Goal: Contribute content: Contribute content

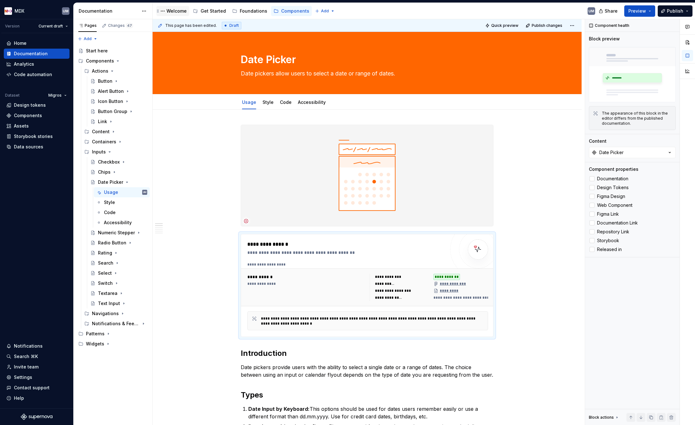
click at [175, 11] on div "Welcome" at bounding box center [177, 11] width 20 height 6
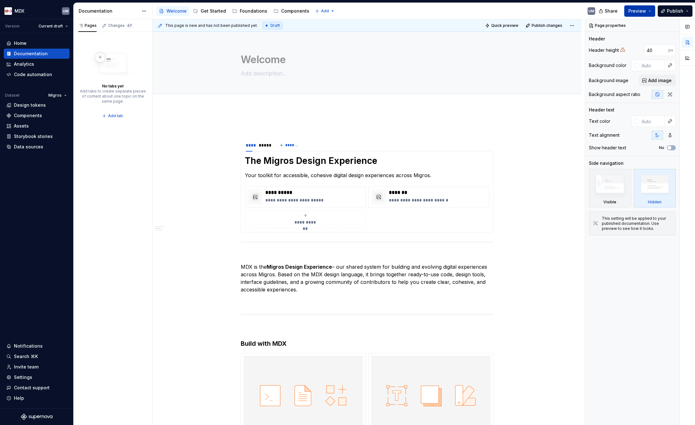
click at [606, 10] on button "Preview" at bounding box center [640, 10] width 31 height 11
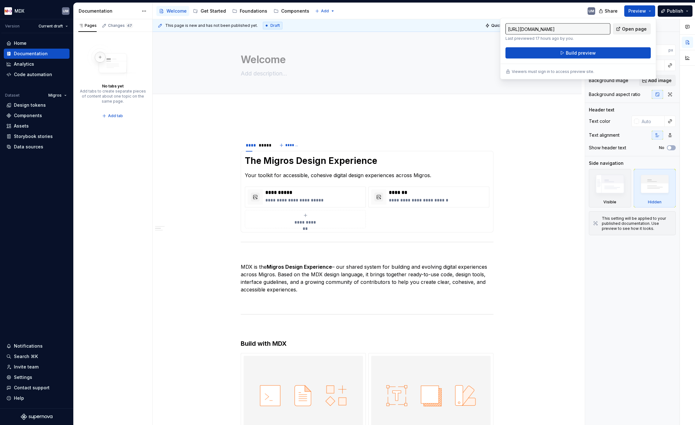
click at [606, 29] on span "Open page" at bounding box center [634, 29] width 25 height 6
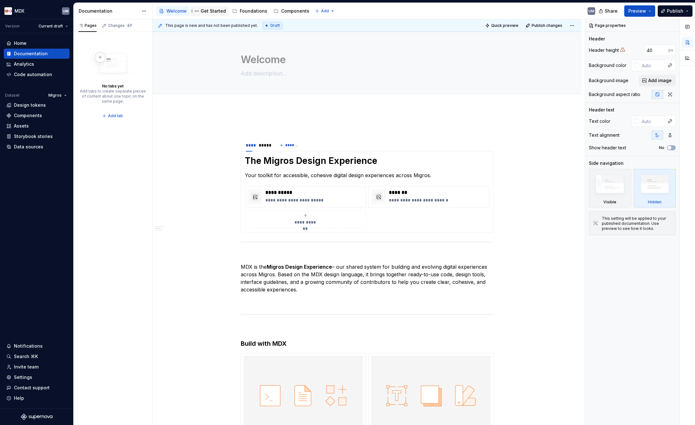
click at [216, 10] on div "Get Started" at bounding box center [213, 11] width 25 height 6
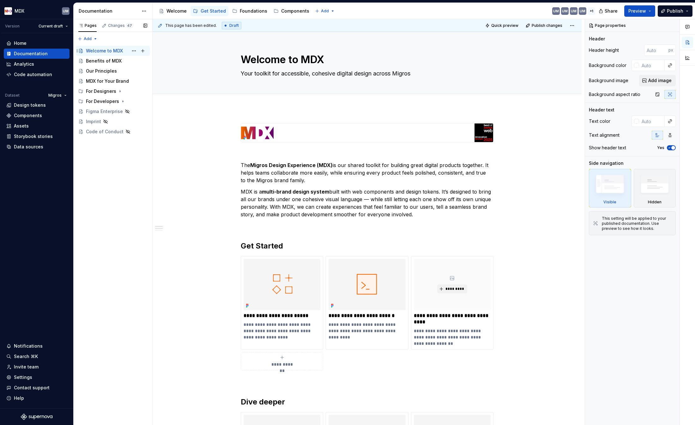
click at [108, 51] on div "Welcome to MDX" at bounding box center [104, 51] width 37 height 6
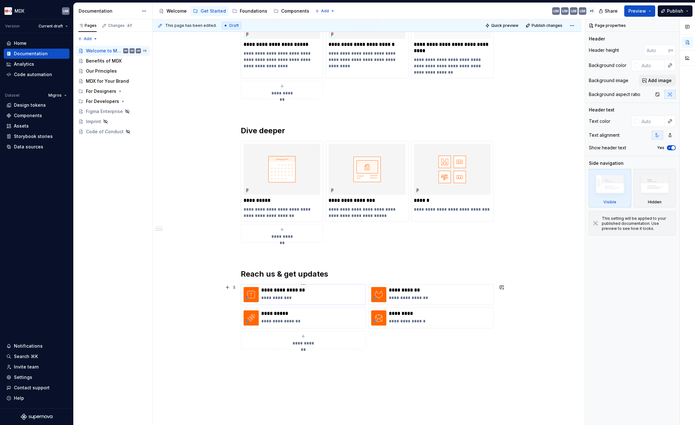
scroll to position [278, 0]
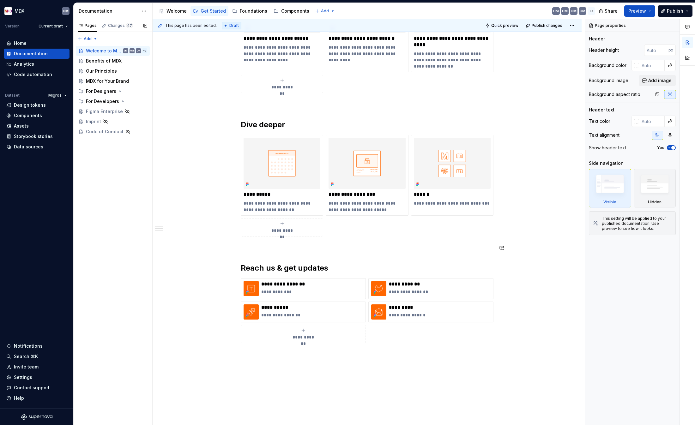
click at [149, 184] on div "Pages Changes 47 Add Accessibility guide for tree Page tree. Navigate the tree …" at bounding box center [112, 222] width 79 height 407
click at [112, 62] on div "Benefits of MDX" at bounding box center [104, 61] width 36 height 6
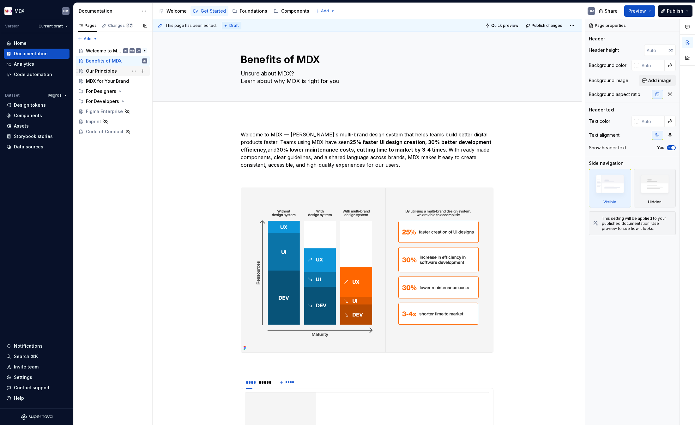
click at [107, 71] on div "Our Principles" at bounding box center [101, 71] width 31 height 6
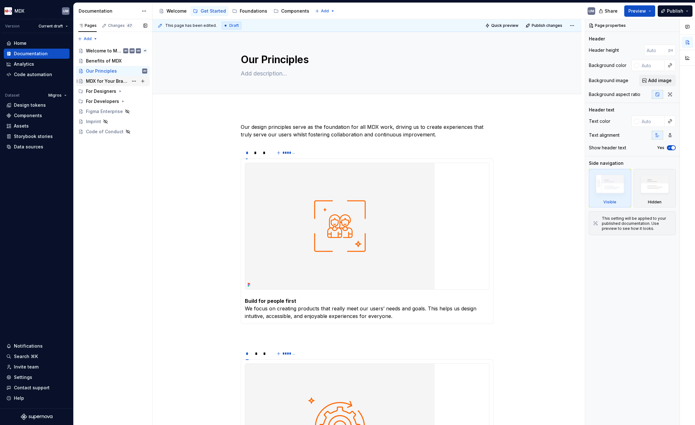
click at [105, 81] on div "MDX for Your Brand" at bounding box center [107, 81] width 42 height 6
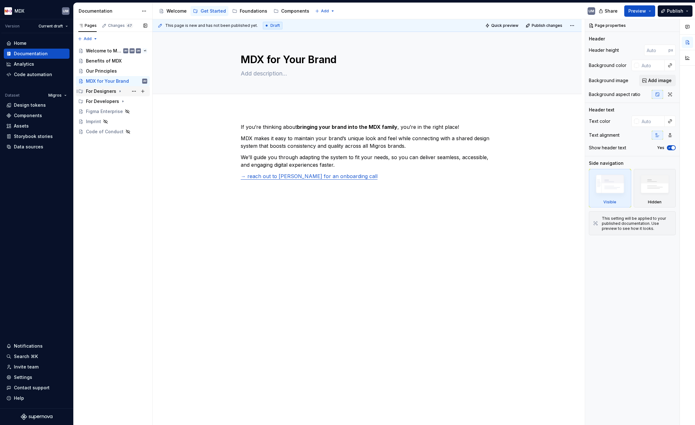
click at [102, 90] on div "For Designers" at bounding box center [101, 91] width 30 height 6
click at [105, 100] on div "Overview" at bounding box center [102, 101] width 21 height 6
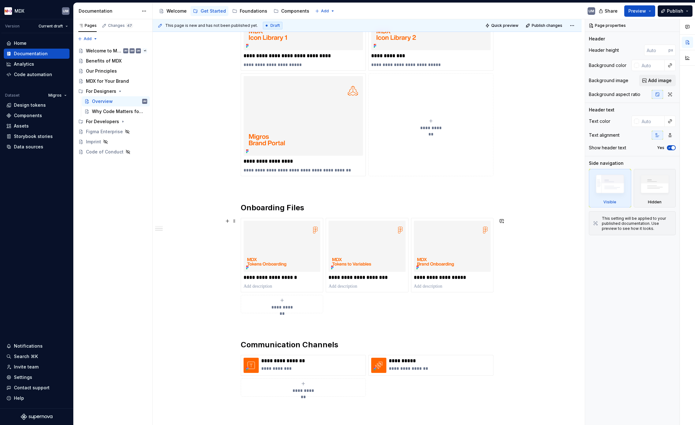
scroll to position [332, 0]
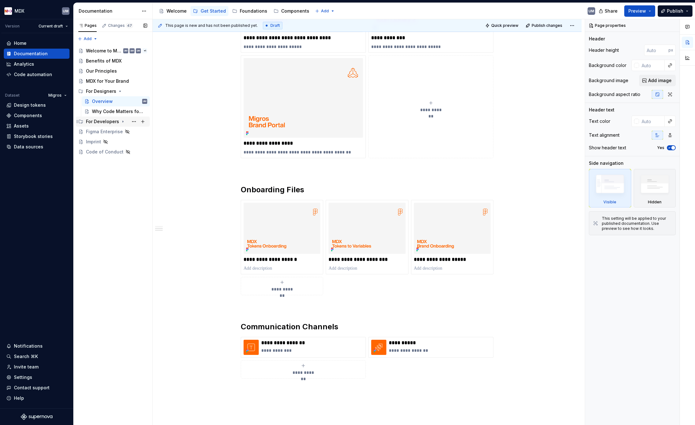
click at [123, 121] on icon "Page tree" at bounding box center [123, 122] width 1 height 2
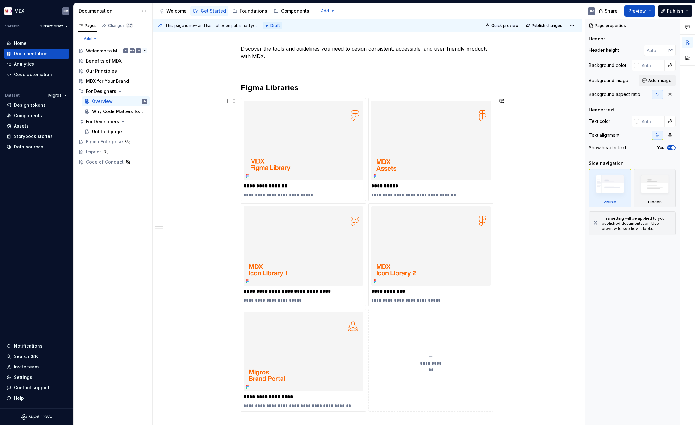
scroll to position [88, 0]
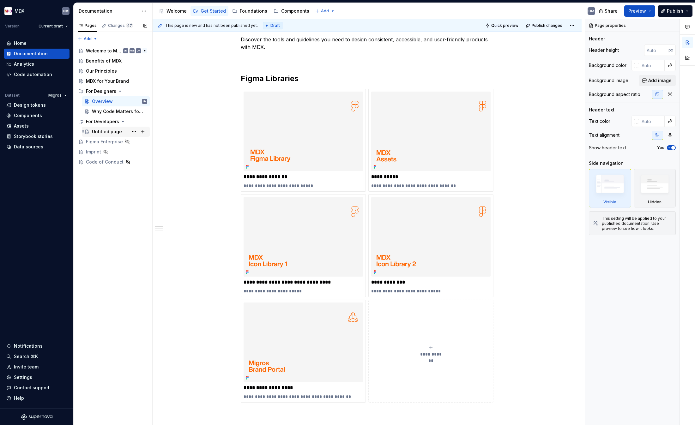
click at [107, 130] on div "Untitled page" at bounding box center [107, 132] width 30 height 6
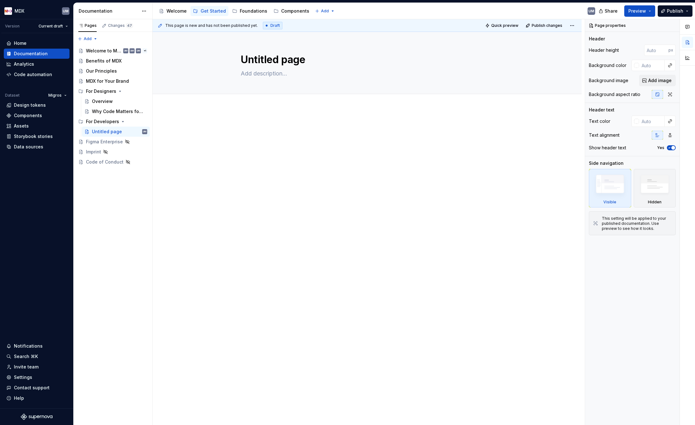
type textarea "*"
click at [273, 135] on div at bounding box center [367, 135] width 253 height 24
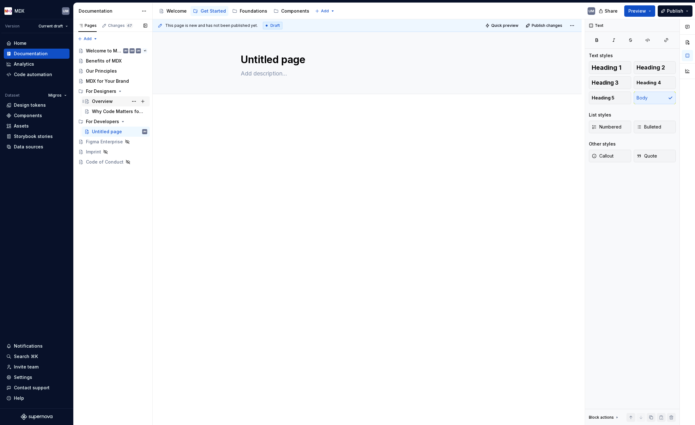
click at [102, 98] on div "Overview" at bounding box center [119, 101] width 55 height 9
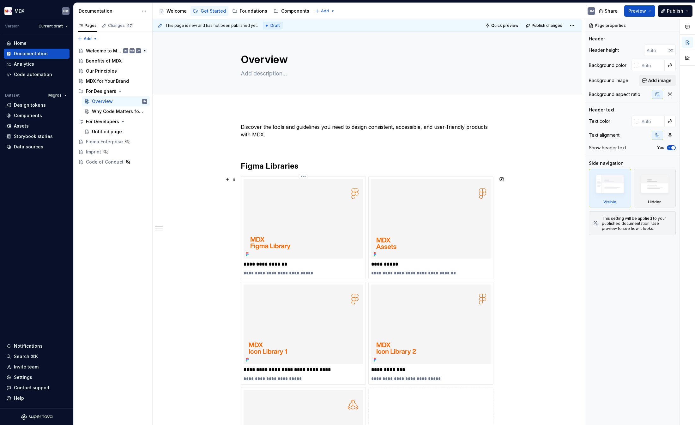
scroll to position [15, 0]
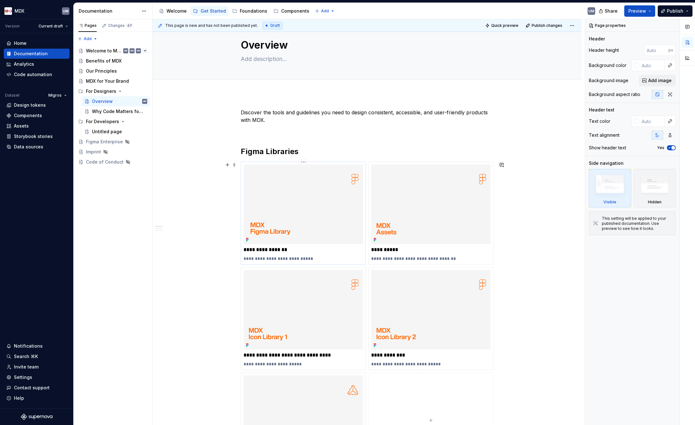
click at [263, 210] on img at bounding box center [303, 205] width 119 height 80
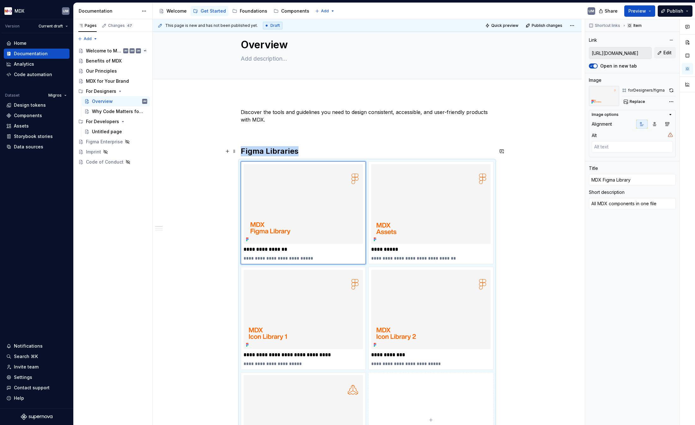
scroll to position [18, 0]
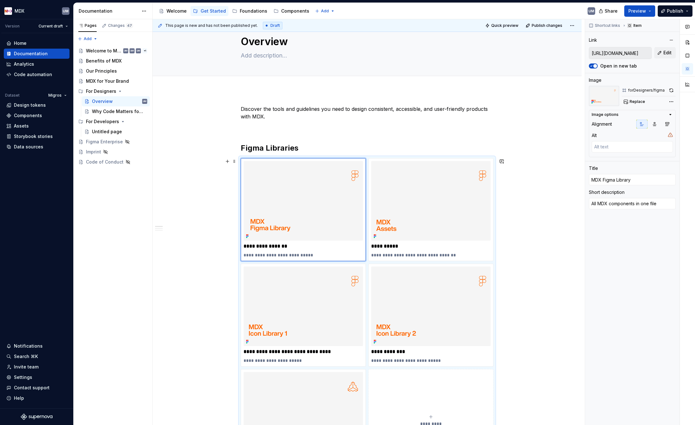
type textarea "*"
click at [272, 123] on div "**********" at bounding box center [367, 399] width 253 height 588
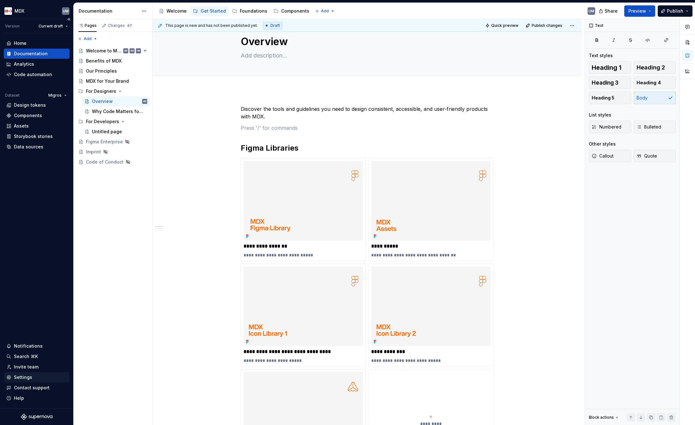
click at [23, 380] on div "Settings" at bounding box center [23, 378] width 18 height 6
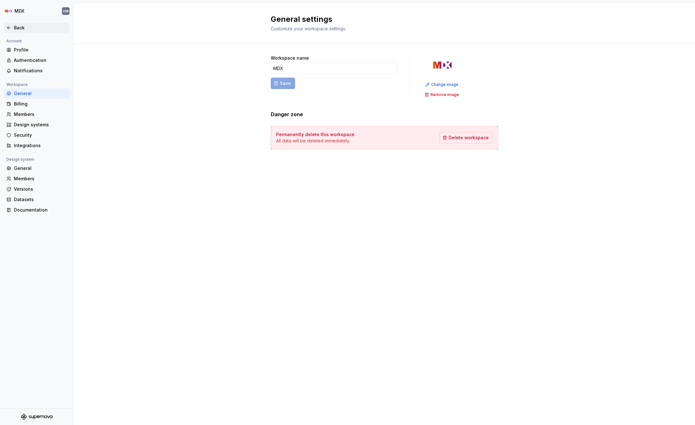
click at [14, 24] on div "Back" at bounding box center [37, 28] width 66 height 10
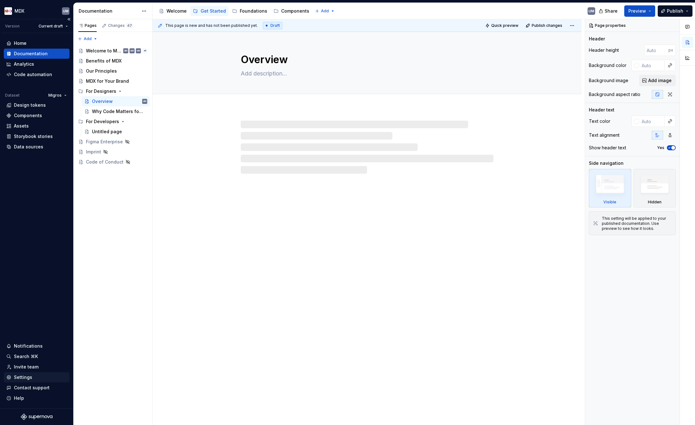
type textarea "*"
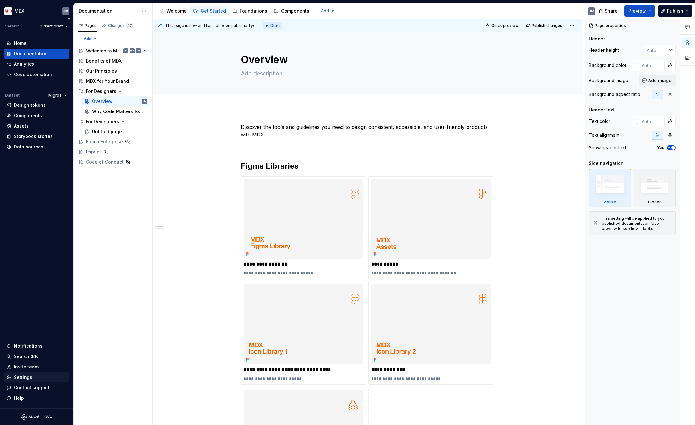
click at [23, 377] on div "Settings" at bounding box center [23, 378] width 18 height 6
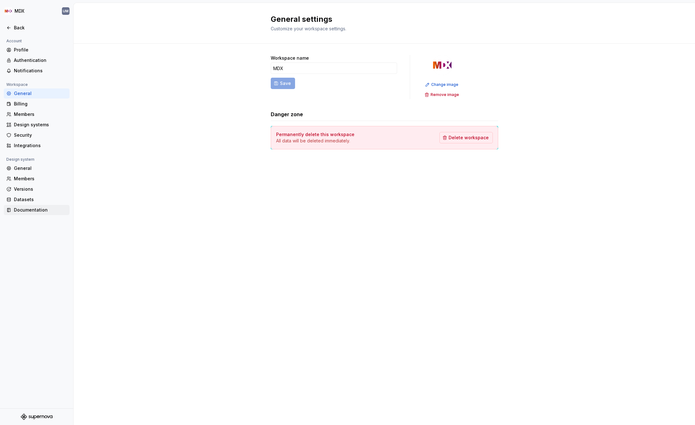
click at [30, 211] on div "Documentation" at bounding box center [40, 210] width 53 height 6
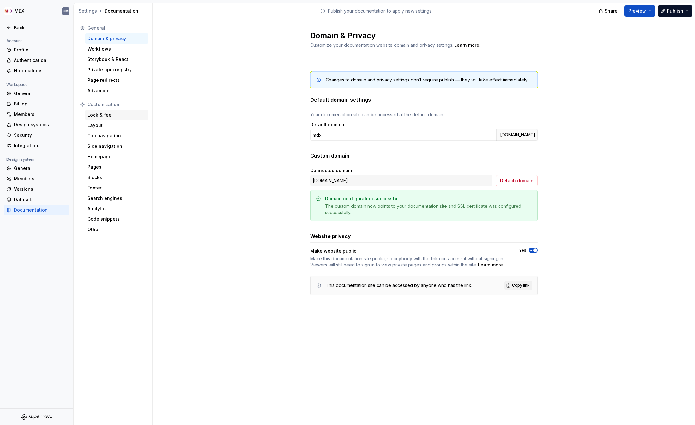
click at [104, 115] on div "Look & feel" at bounding box center [117, 115] width 58 height 6
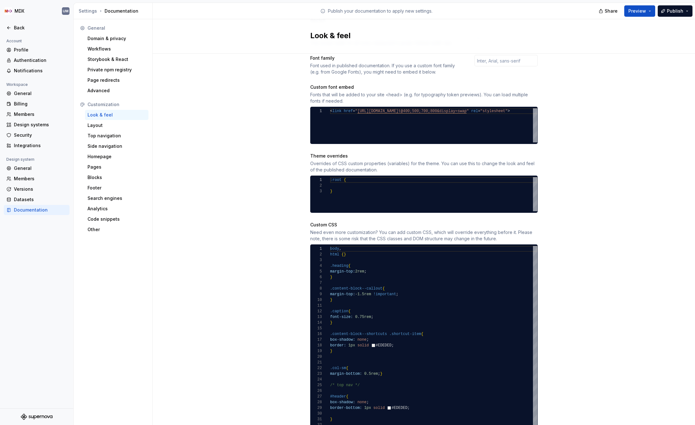
scroll to position [239, 0]
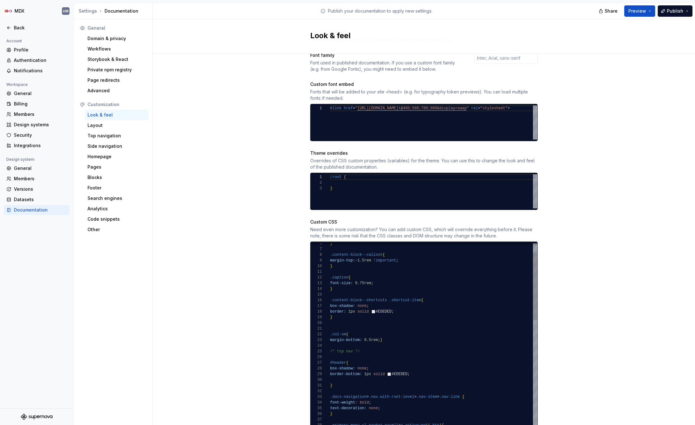
type textarea "**********"
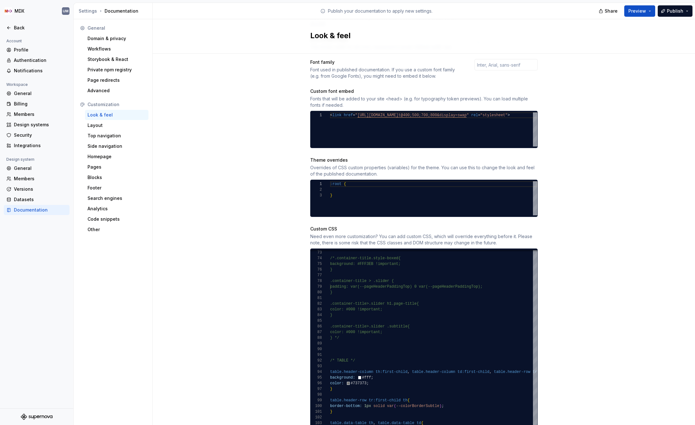
scroll to position [223, 0]
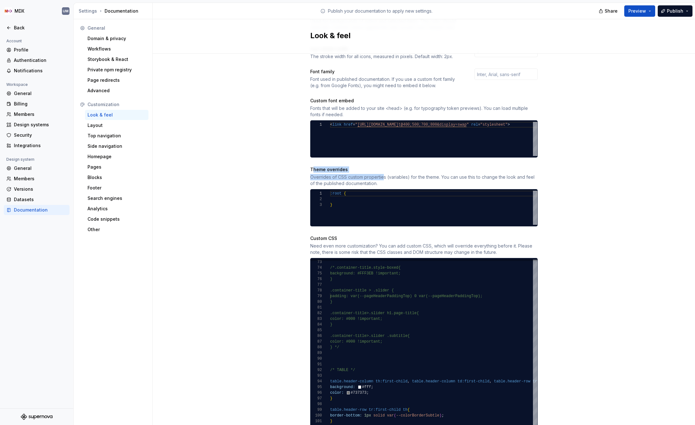
drag, startPoint x: 315, startPoint y: 163, endPoint x: 383, endPoint y: 173, distance: 68.4
click at [383, 173] on div "Theme overrides Overrides of CSS custom properties (variables) for the theme. Y…" at bounding box center [424, 177] width 228 height 20
click at [383, 174] on div "Overrides of CSS custom properties (variables) for the theme. You can use this …" at bounding box center [424, 180] width 228 height 13
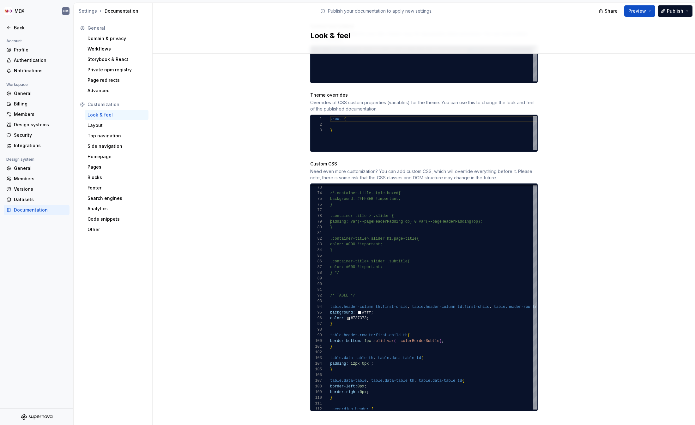
scroll to position [298, 0]
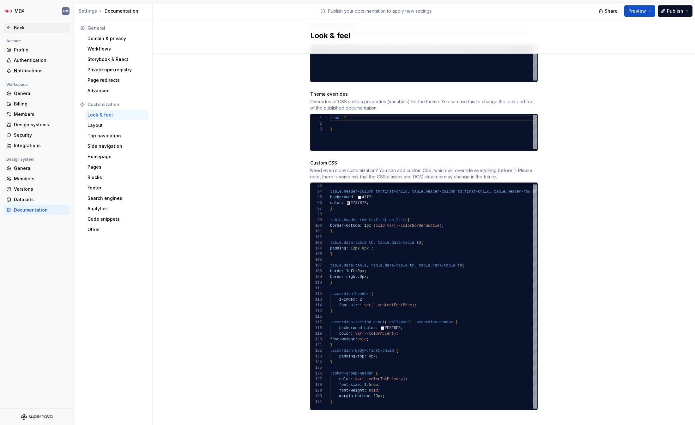
click at [11, 28] on icon at bounding box center [8, 27] width 5 height 5
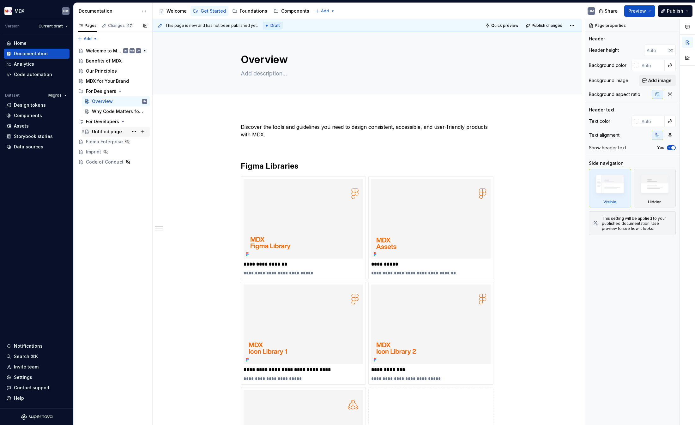
click at [109, 131] on div "Untitled page" at bounding box center [107, 132] width 30 height 6
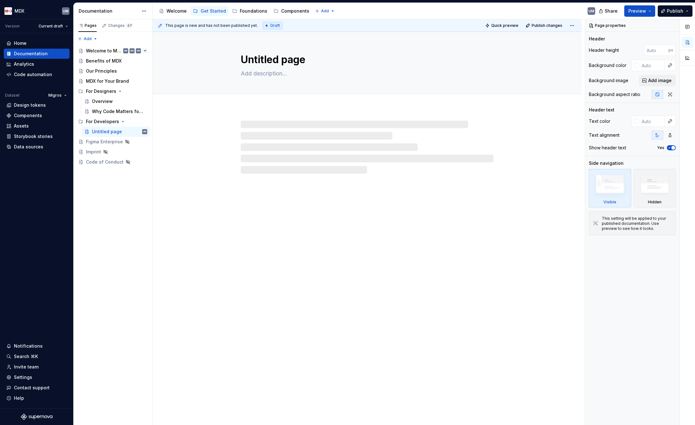
type textarea "*"
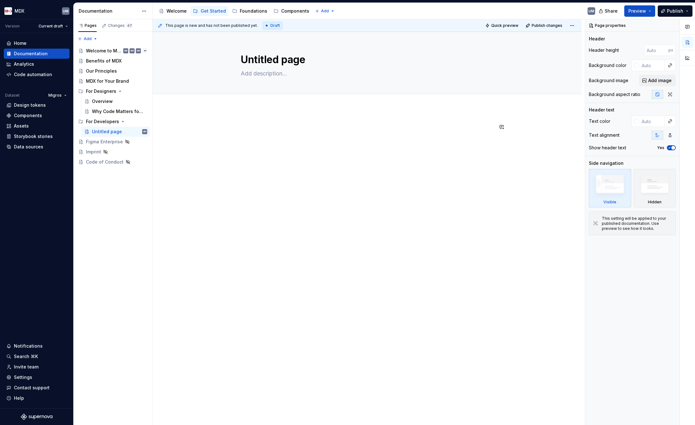
click at [273, 132] on div at bounding box center [367, 135] width 253 height 24
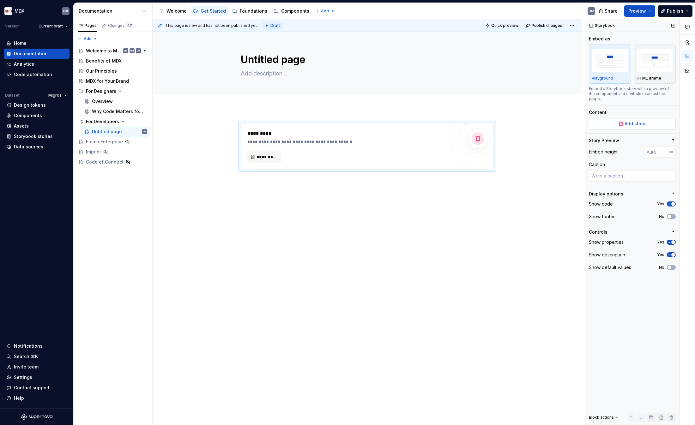
click at [606, 121] on span "Add story" at bounding box center [635, 124] width 21 height 6
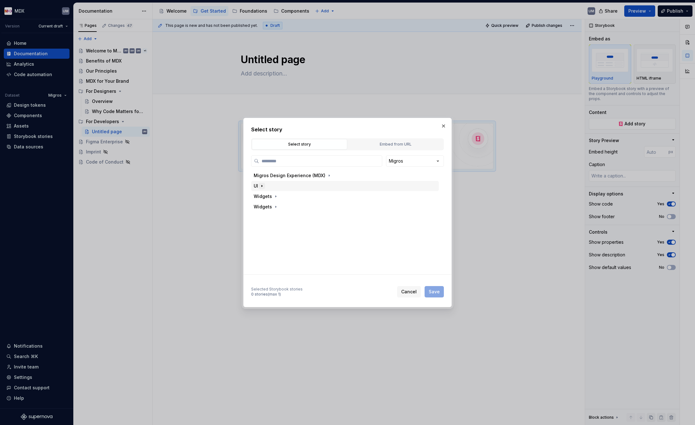
click at [261, 185] on icon "button" at bounding box center [262, 186] width 5 height 5
click at [279, 199] on div "Accordion" at bounding box center [278, 196] width 22 height 6
click at [282, 206] on div "Docs" at bounding box center [278, 207] width 11 height 6
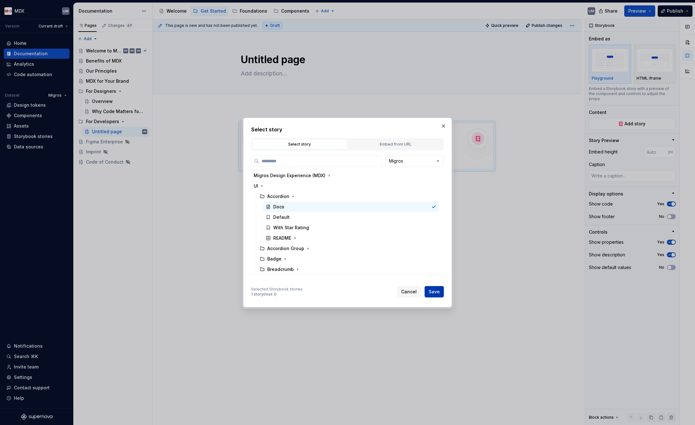
click at [437, 291] on span "Save" at bounding box center [434, 292] width 11 height 6
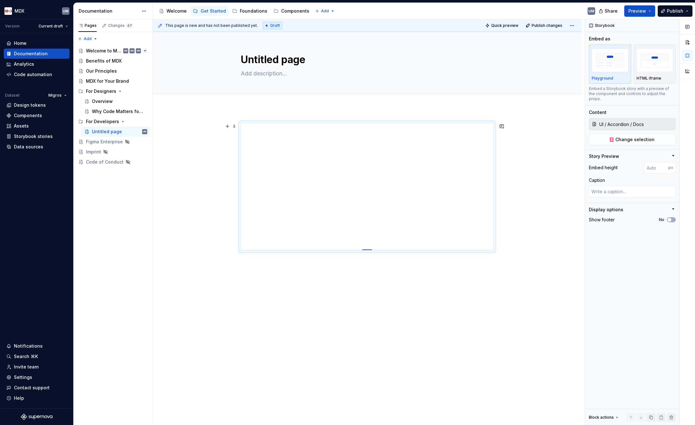
type textarea "*"
type input "402"
type textarea "*"
type input "413"
type textarea "*"
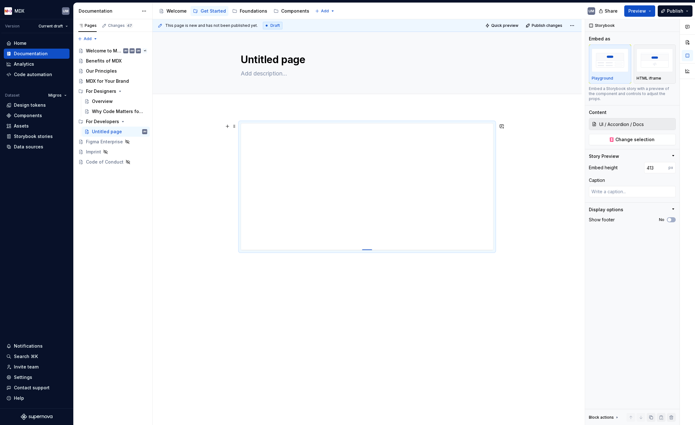
type input "449"
type textarea "*"
type input "500"
type textarea "*"
type input "551"
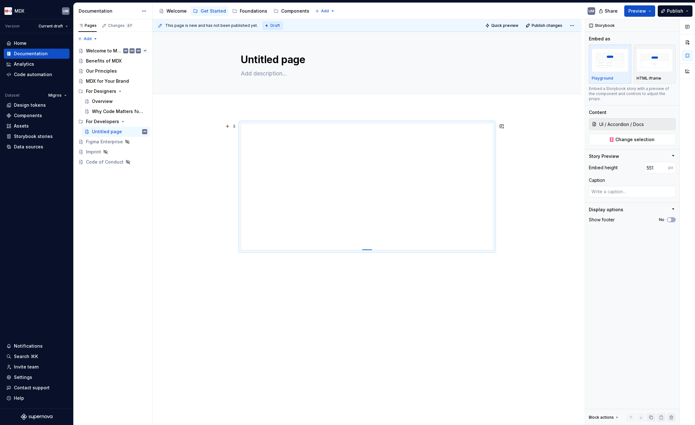
type textarea "*"
type input "583"
type textarea "*"
type input "639"
type textarea "*"
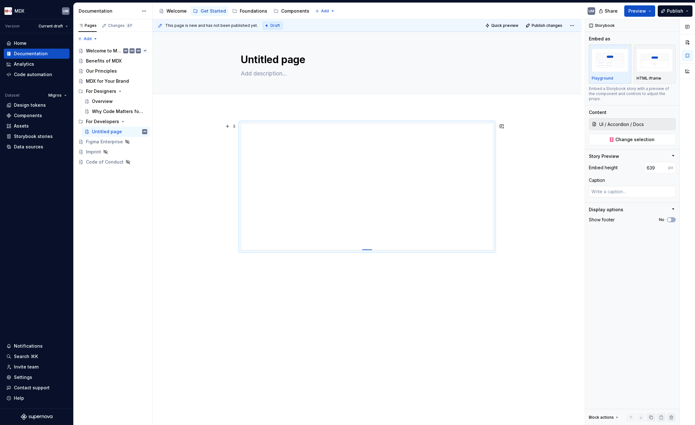
type input "777"
type textarea "*"
type input "824"
type textarea "*"
type input "856"
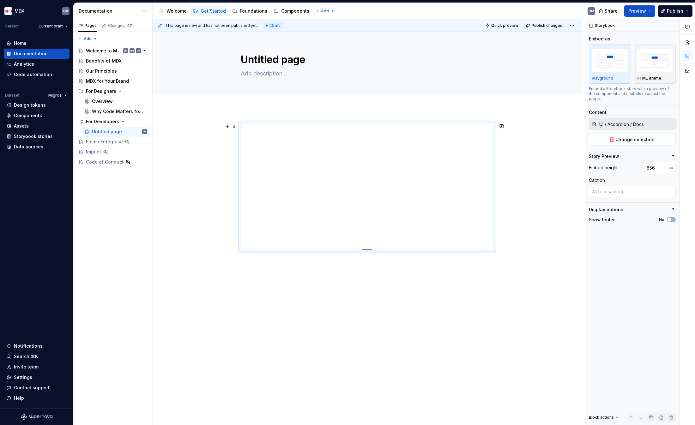
type textarea "*"
type input "883"
type textarea "*"
type input "904"
type textarea "*"
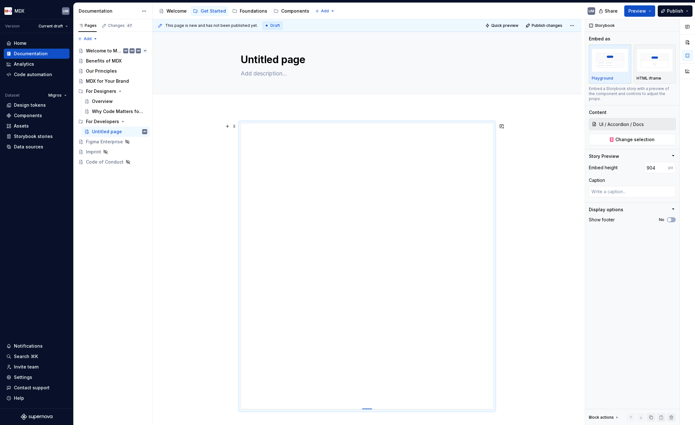
type input "914"
type textarea "*"
type input "926"
type textarea "*"
type input "935"
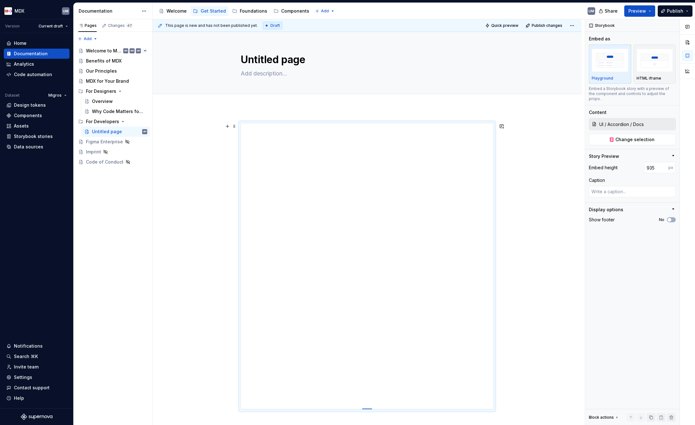
type textarea "*"
type input "940"
type textarea "*"
type input "944"
type textarea "*"
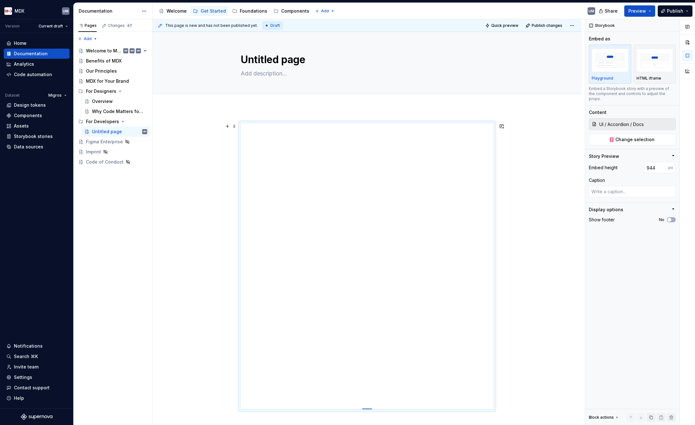
type input "946"
type textarea "*"
type input "947"
type textarea "*"
type input "948"
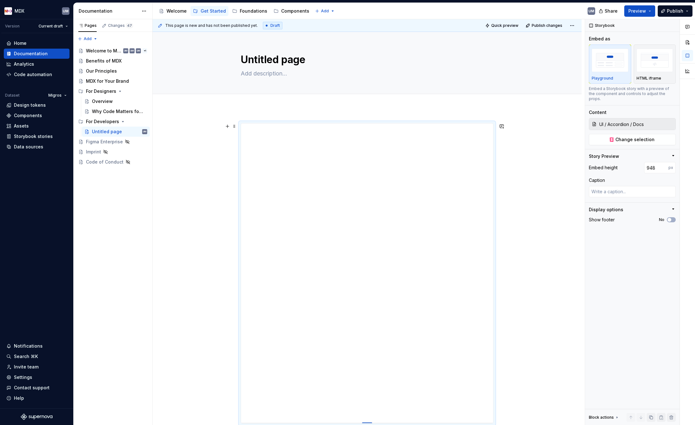
type textarea "*"
type input "946"
type textarea "*"
type input "941"
type textarea "*"
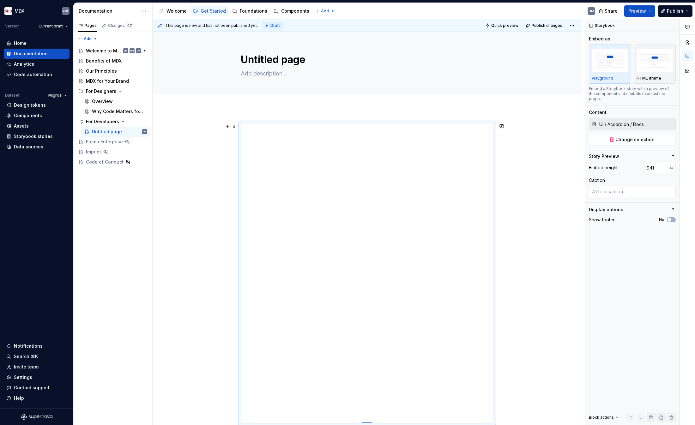
type input "920"
type textarea "*"
type input "864"
type textarea "*"
type input "781"
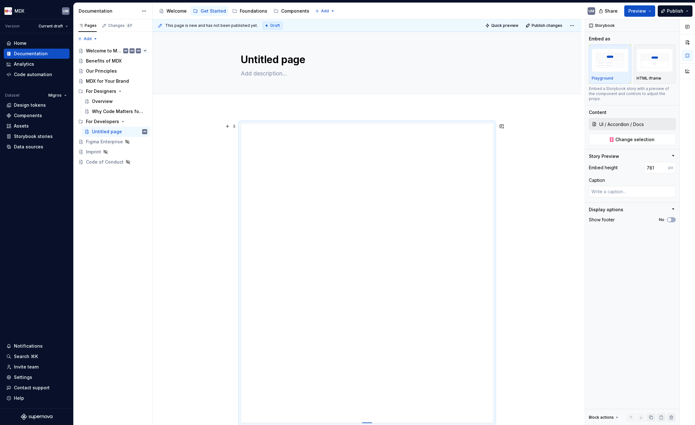
type textarea "*"
type input "683"
type textarea "*"
type input "630"
type textarea "*"
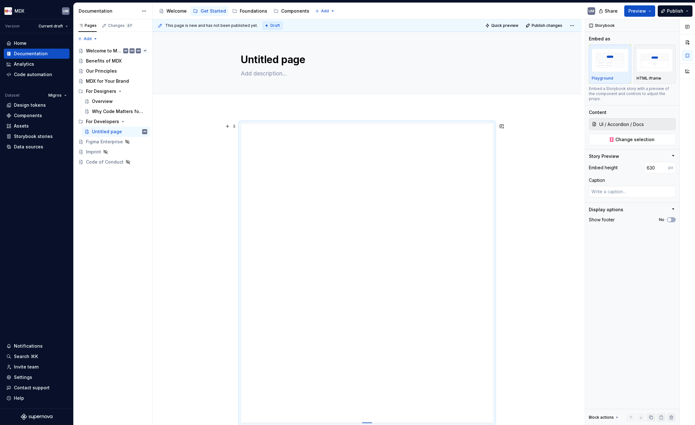
type input "578"
type textarea "*"
type input "531"
type textarea "*"
type input "496"
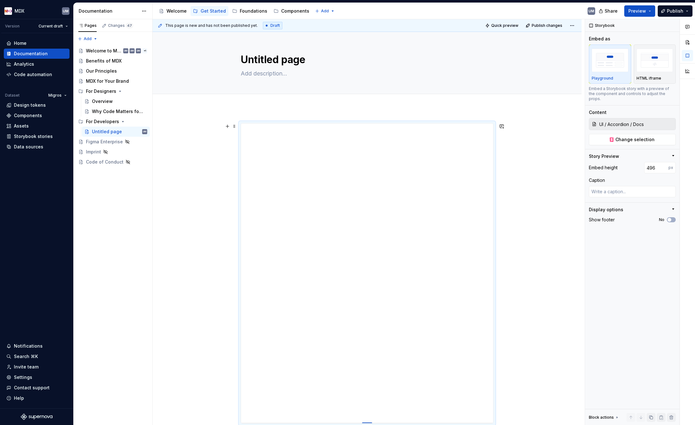
type textarea "*"
type input "466"
type textarea "*"
type input "437"
type textarea "*"
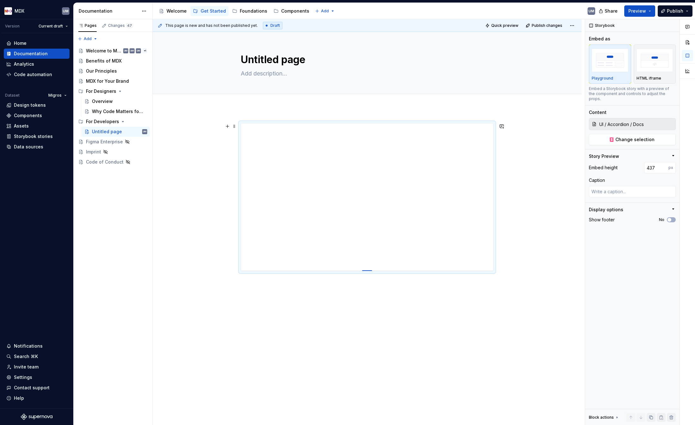
type input "417"
type textarea "*"
type input "404"
type textarea "*"
type input "392"
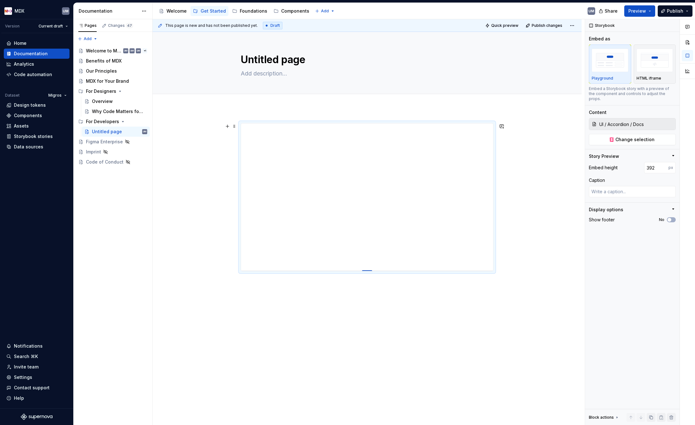
type textarea "*"
type input "385"
type textarea "*"
type input "384"
drag, startPoint x: 368, startPoint y: 250, endPoint x: 383, endPoint y: 245, distance: 15.6
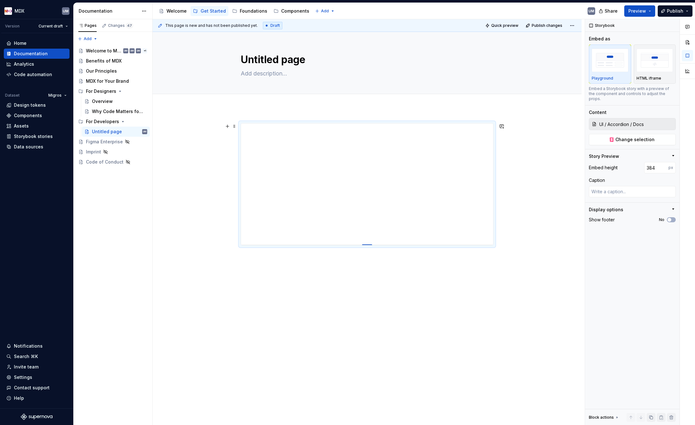
type textarea "*"
type input "474"
type textarea "*"
type input "541"
type textarea "*"
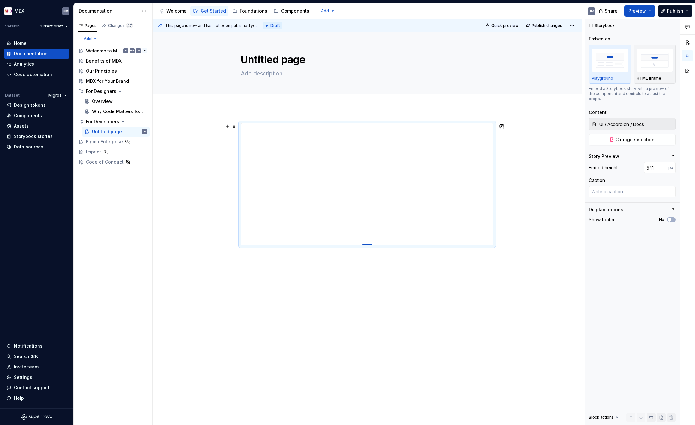
type input "630"
type textarea "*"
type input "668"
type textarea "*"
type input "802"
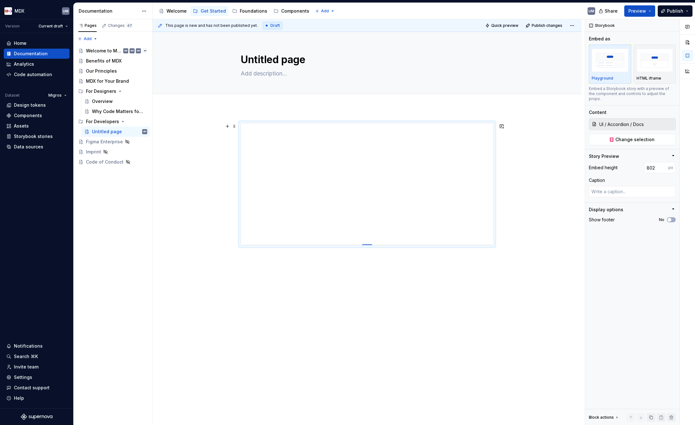
type textarea "*"
type input "889"
type textarea "*"
type input "919"
type textarea "*"
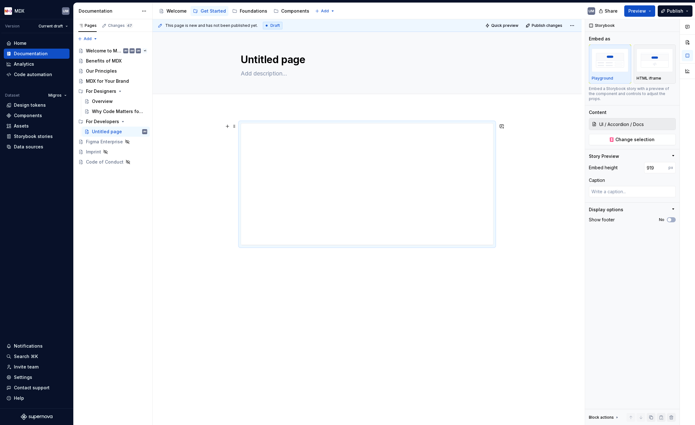
type input "988"
type textarea "*"
type input "1031"
type textarea "*"
type input "1061"
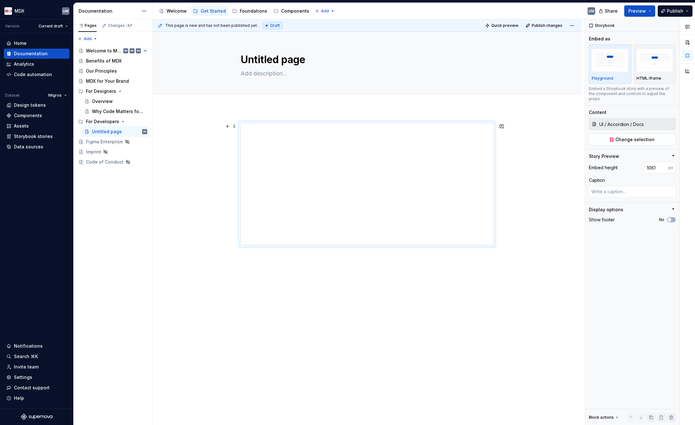
type textarea "*"
type input "1075"
type textarea "*"
type input "1088"
type textarea "*"
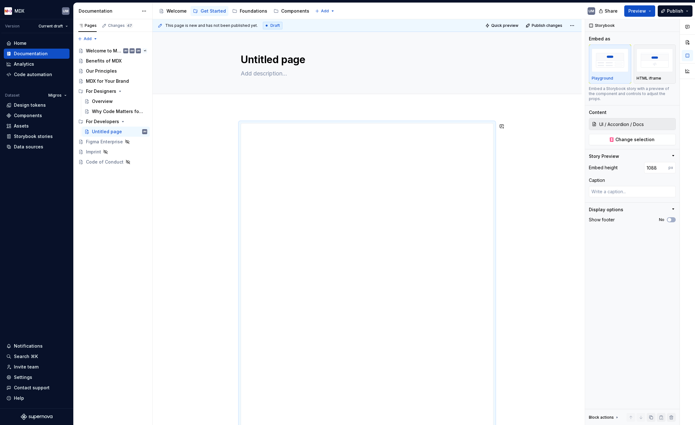
type input "1102"
type textarea "*"
type input "1111"
type textarea "*"
type input "1122"
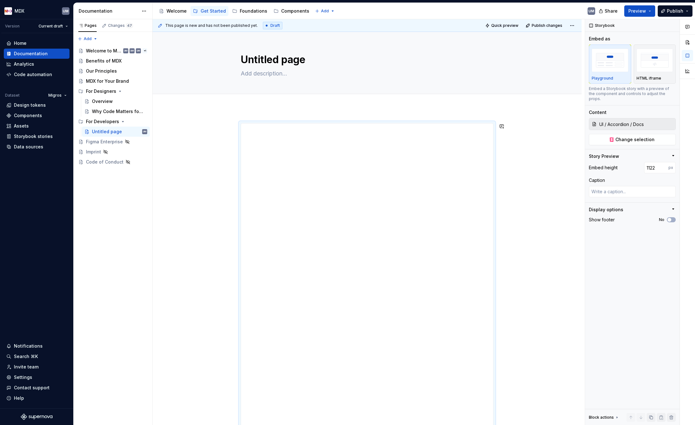
type textarea "*"
type input "1126"
type textarea "*"
type input "1129"
type textarea "*"
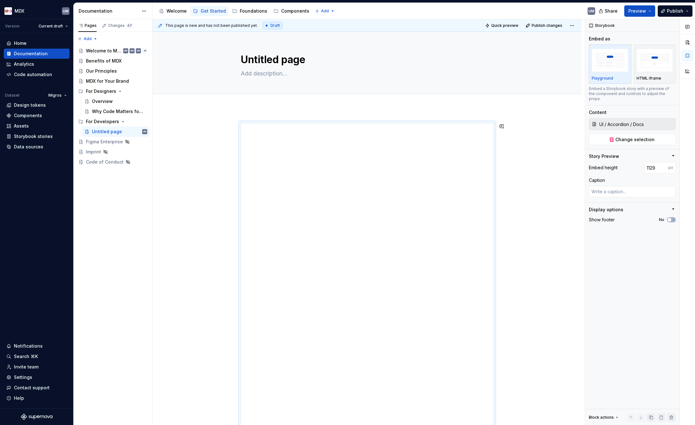
type input "1130"
type textarea "*"
type input "1129"
type textarea "*"
type input "1125"
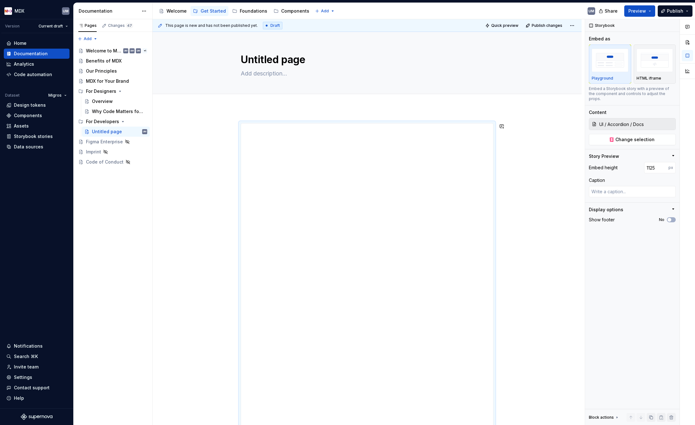
drag, startPoint x: 370, startPoint y: 245, endPoint x: 370, endPoint y: 479, distance: 234.2
click at [370, 405] on html "MDX UM Version Current draft Home Documentation Analytics Code automation Datas…" at bounding box center [347, 212] width 695 height 425
type textarea "*"
type input "1124"
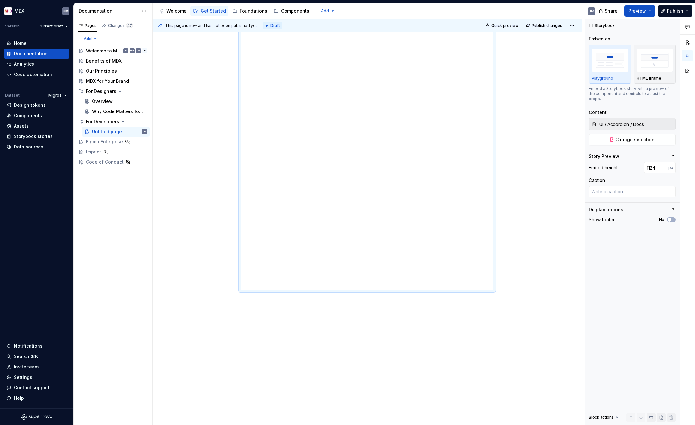
click at [369, 290] on div at bounding box center [367, 112] width 253 height 356
type textarea "*"
type input "1187"
type textarea "*"
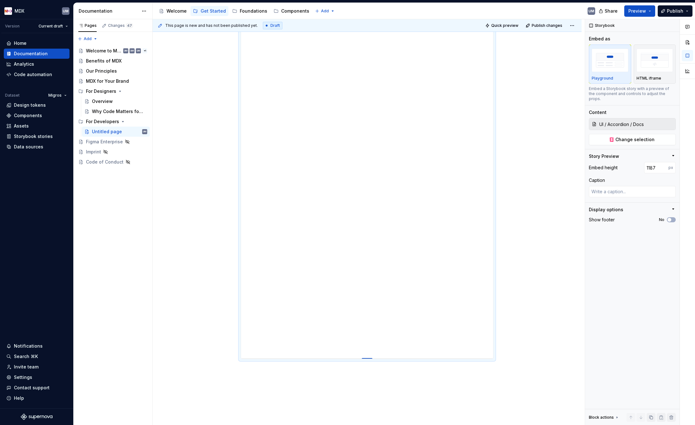
type input "1218"
type textarea "*"
type input "1259"
type textarea "*"
type input "1274"
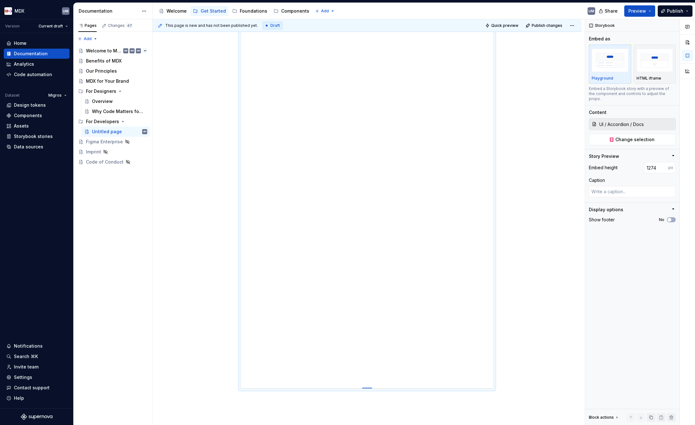
type textarea "*"
type input "1294"
type textarea "*"
type input "1303"
type textarea "*"
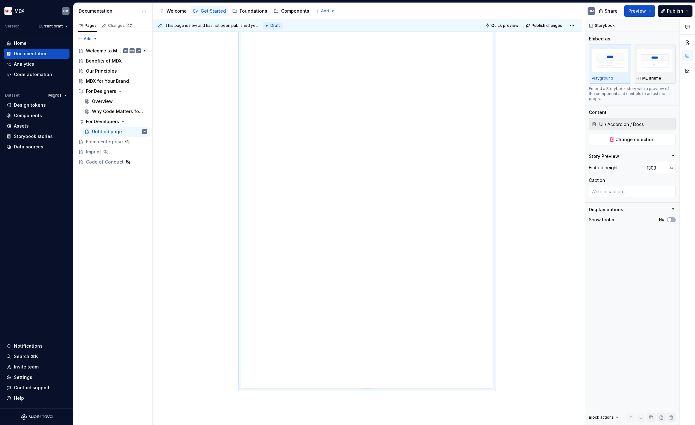
type input "1305"
type textarea "*"
type input "1307"
type textarea "*"
type input "1310"
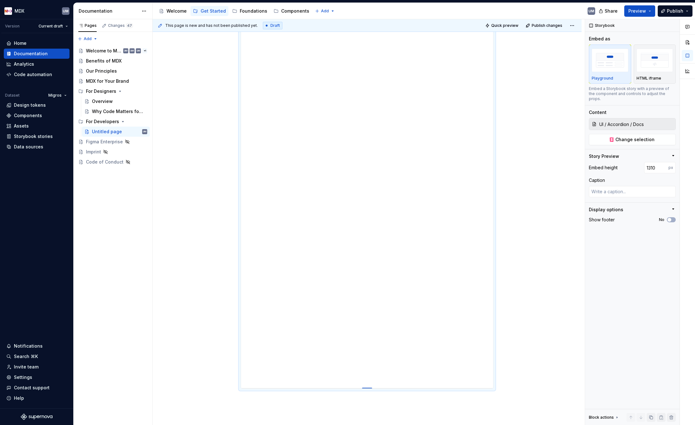
type textarea "*"
type input "1315"
type textarea "*"
type input "1321"
type textarea "*"
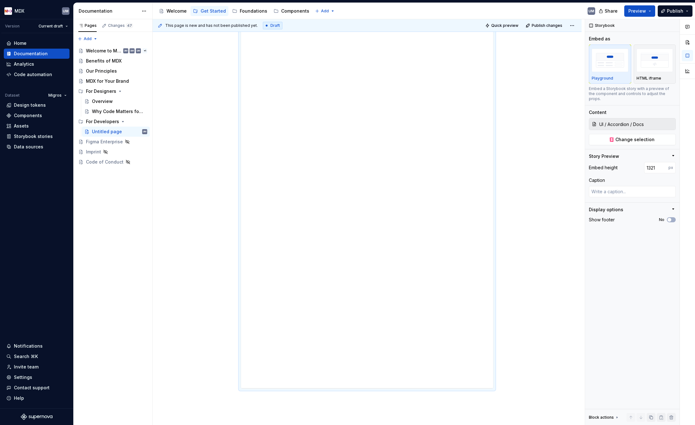
type input "1322"
type textarea "*"
type input "1332"
type textarea "*"
type input "1339"
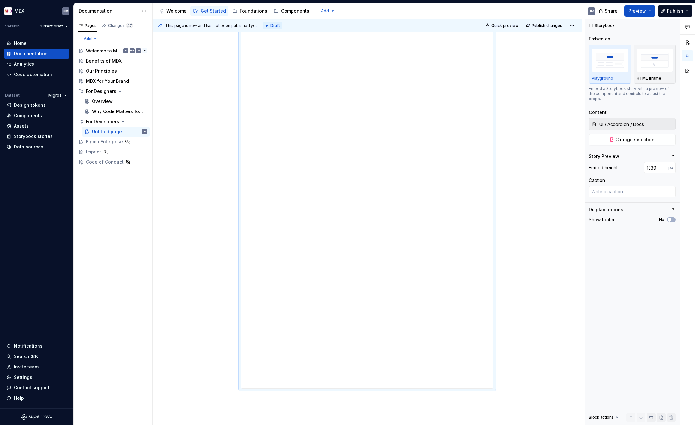
type textarea "*"
type input "1343"
type textarea "*"
type input "1348"
type textarea "*"
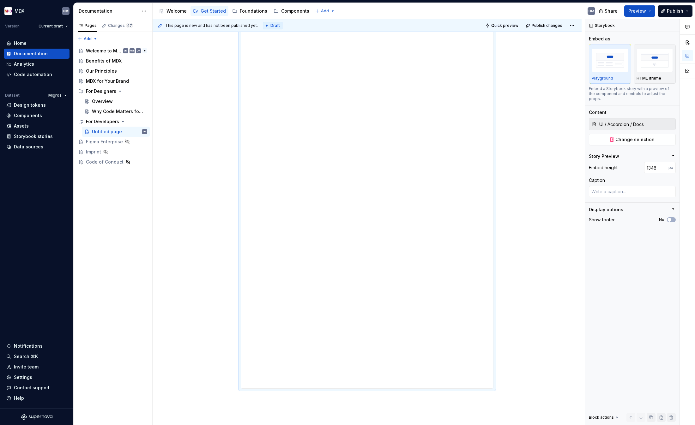
type input "1355"
type textarea "*"
type input "1362"
type textarea "*"
type input "1371"
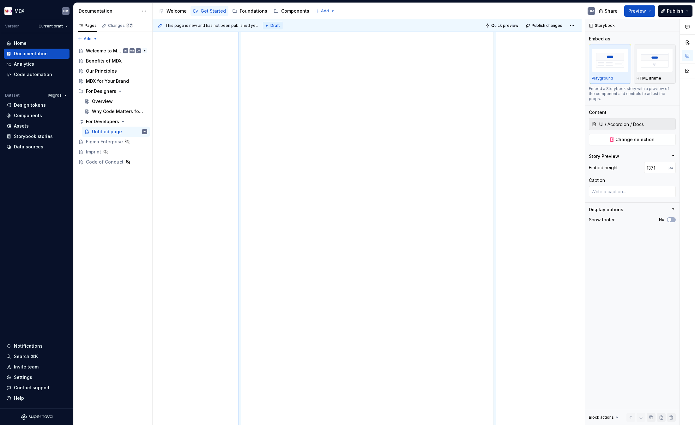
type textarea "*"
type input "1381"
type textarea "*"
type input "1390"
type textarea "*"
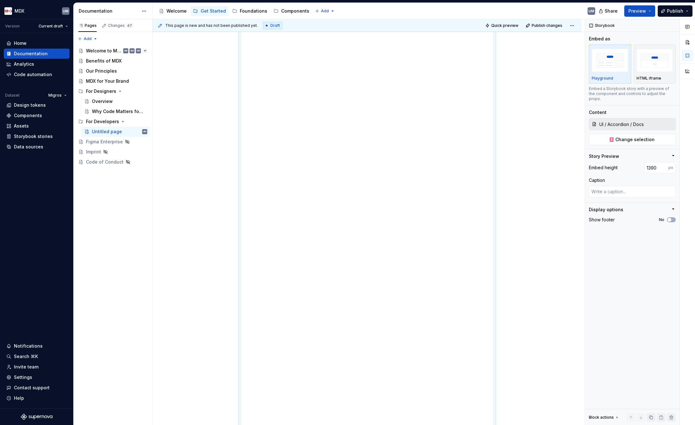
type input "1396"
type textarea "*"
type input "1399"
type textarea "*"
type input "1400"
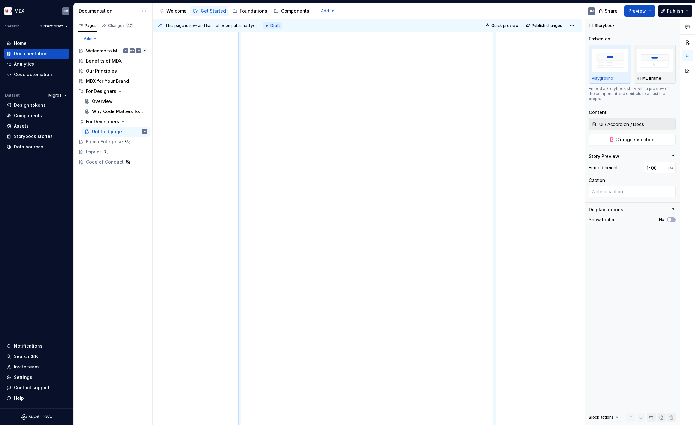
type textarea "*"
type input "1401"
type textarea "*"
type input "1402"
type textarea "*"
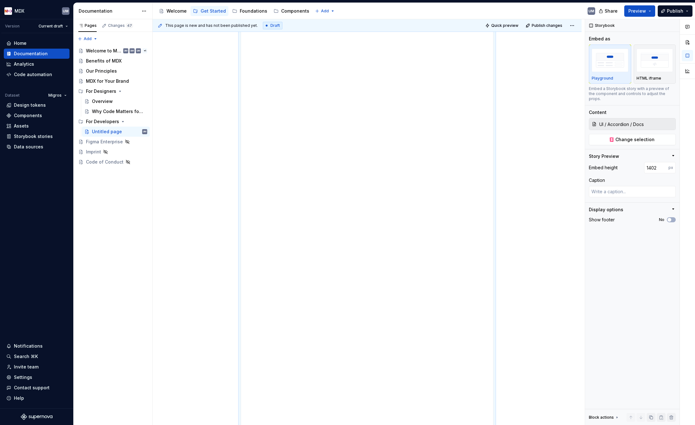
type input "1403"
type textarea "*"
type input "1409"
type textarea "*"
type input "1413"
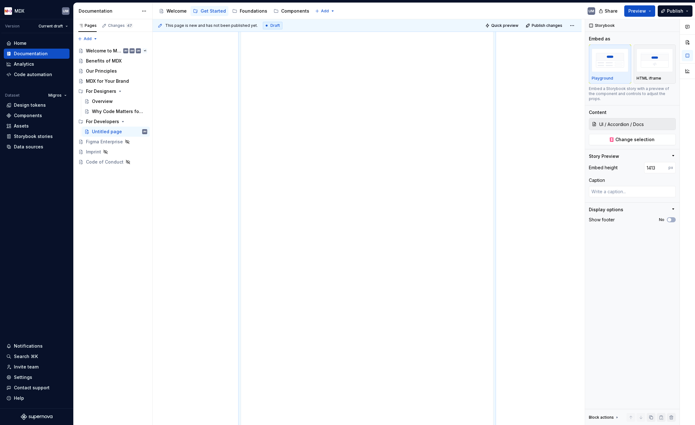
type textarea "*"
type input "1419"
type textarea "*"
type input "1423"
type textarea "*"
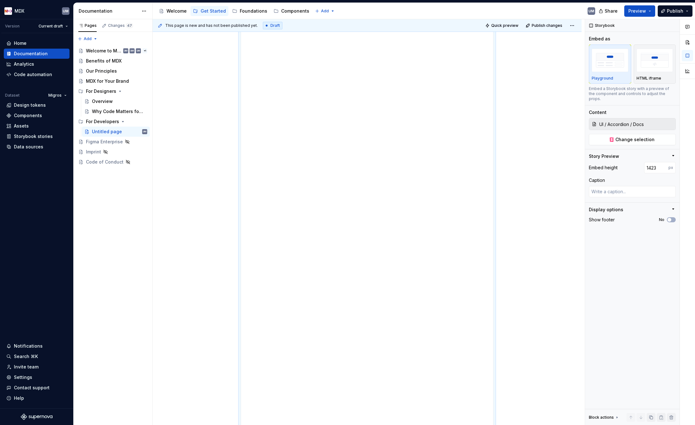
type input "1427"
type textarea "*"
type input "1434"
type textarea "*"
type input "1439"
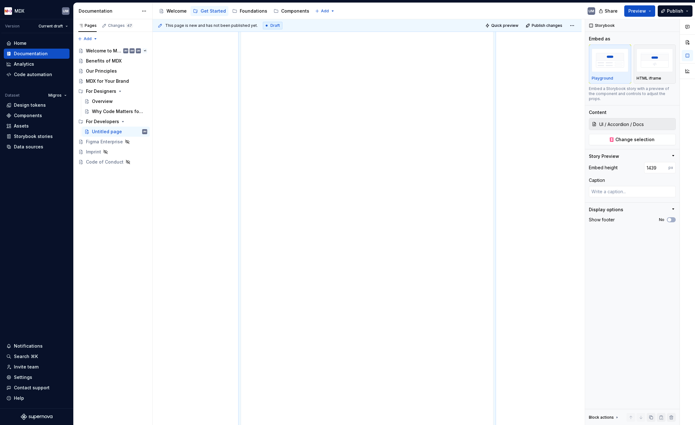
type textarea "*"
type input "1445"
type textarea "*"
type input "1450"
type textarea "*"
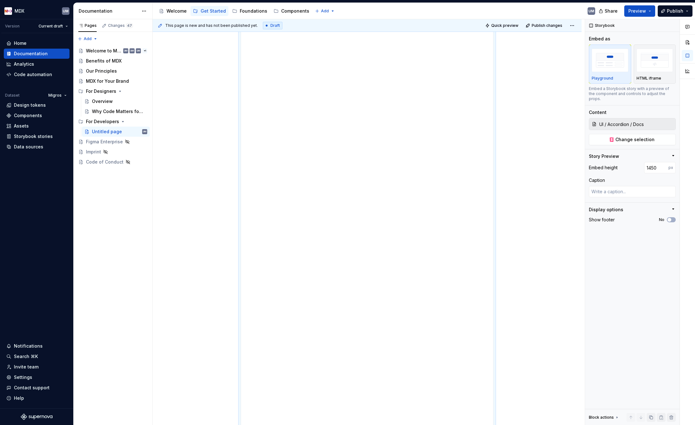
type input "1457"
type textarea "*"
type input "1459"
drag, startPoint x: 368, startPoint y: 359, endPoint x: 368, endPoint y: 476, distance: 117.0
click at [368, 405] on html "MDX UM Version Current draft Home Documentation Analytics Code automation Datas…" at bounding box center [347, 212] width 695 height 425
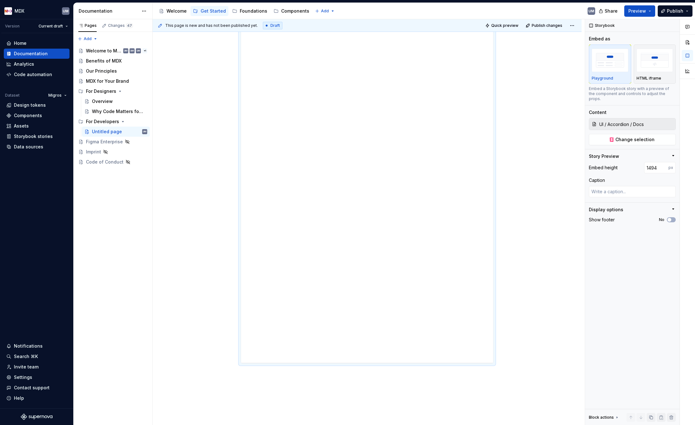
scroll to position [306, 0]
click at [606, 162] on input "1494" at bounding box center [657, 167] width 24 height 11
click at [606, 162] on input "300" at bounding box center [657, 167] width 24 height 11
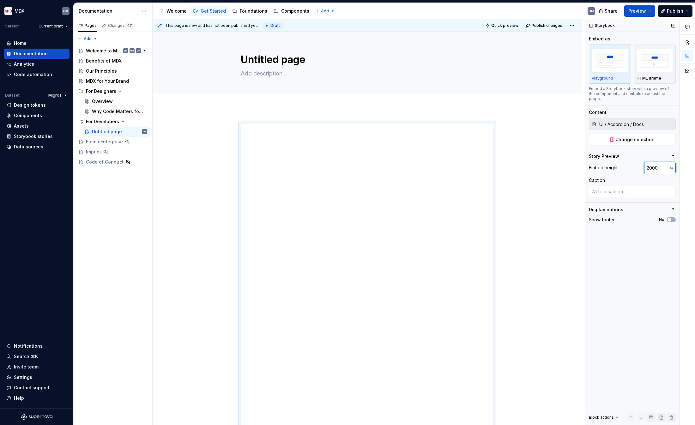
click at [606, 162] on input "2000" at bounding box center [657, 167] width 24 height 11
click at [550, 191] on div "This page is new and has not been published yet. Draft Quick preview Publish ch…" at bounding box center [369, 222] width 432 height 407
click at [235, 145] on div "This page is new and has not been published yet. Draft Quick preview Publish ch…" at bounding box center [369, 222] width 432 height 407
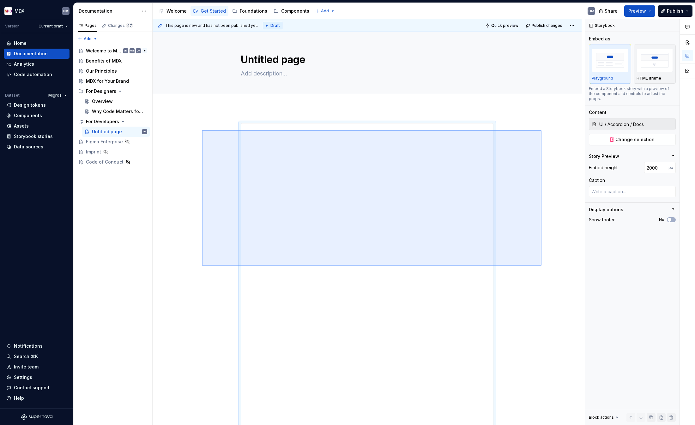
drag, startPoint x: 214, startPoint y: 131, endPoint x: 542, endPoint y: 266, distance: 354.6
click at [542, 266] on div "This page is new and has not been published yet. Draft Quick preview Publish ch…" at bounding box center [369, 222] width 432 height 407
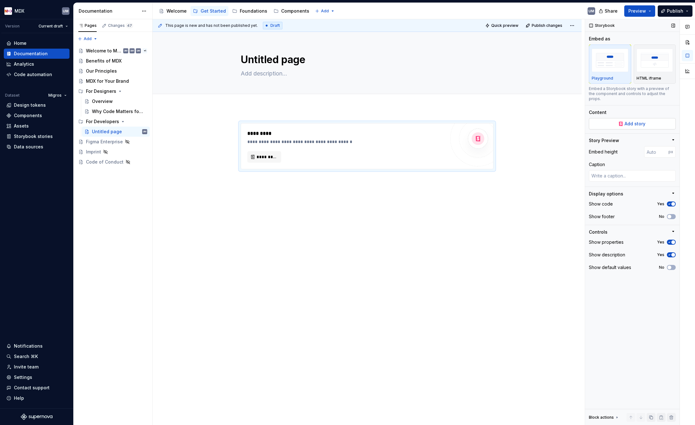
click at [606, 121] on span "Add story" at bounding box center [635, 124] width 21 height 6
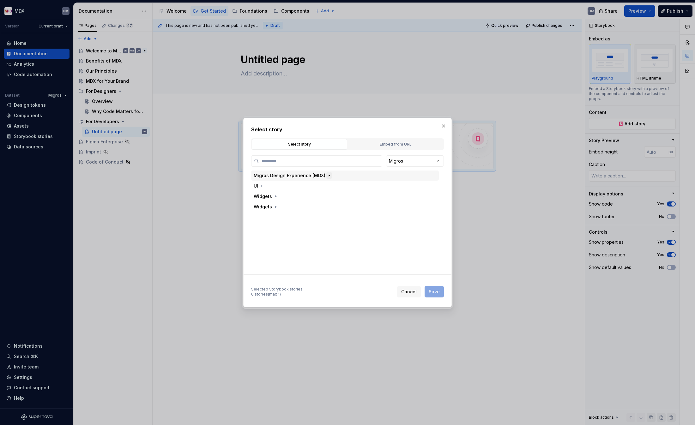
click at [328, 175] on icon "button" at bounding box center [329, 175] width 5 height 5
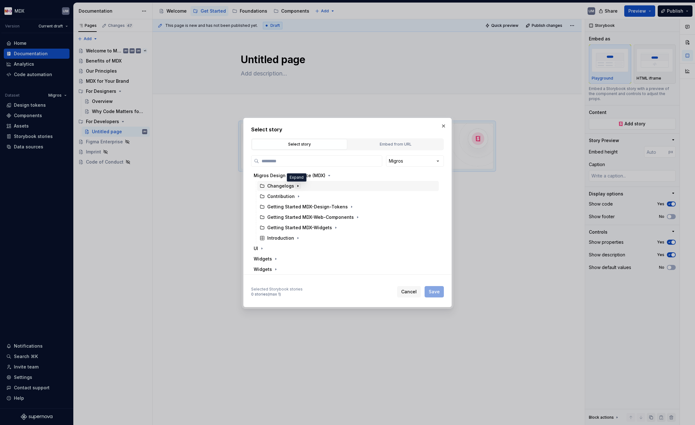
click at [296, 187] on icon "button" at bounding box center [298, 186] width 5 height 5
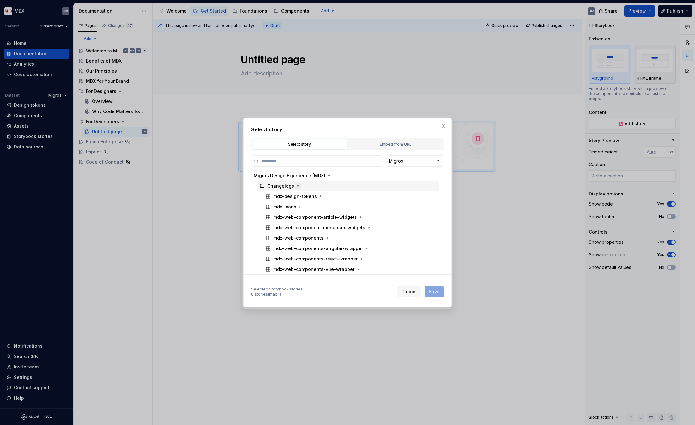
click at [296, 187] on icon "button" at bounding box center [298, 186] width 5 height 5
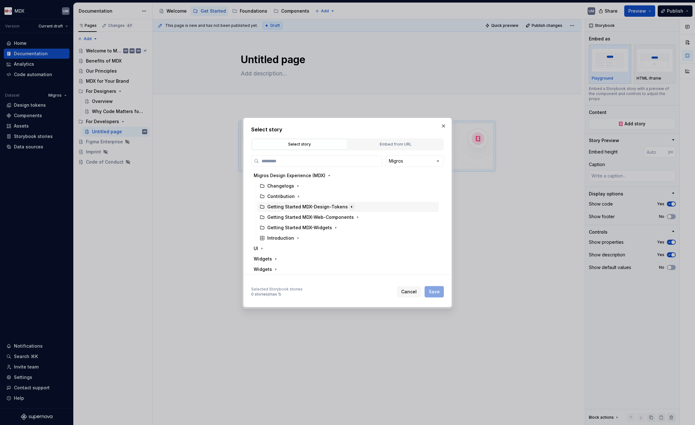
click at [351, 207] on icon "button" at bounding box center [351, 207] width 1 height 2
click at [310, 217] on icon "button" at bounding box center [310, 218] width 1 height 2
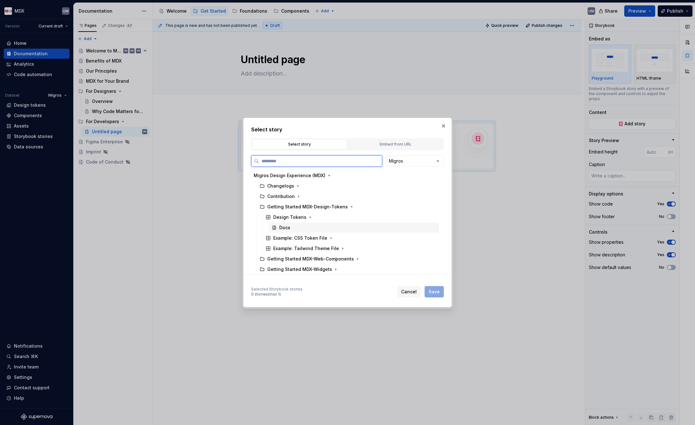
click at [288, 231] on div "Docs" at bounding box center [354, 228] width 170 height 10
click at [431, 294] on span "Save" at bounding box center [434, 292] width 11 height 6
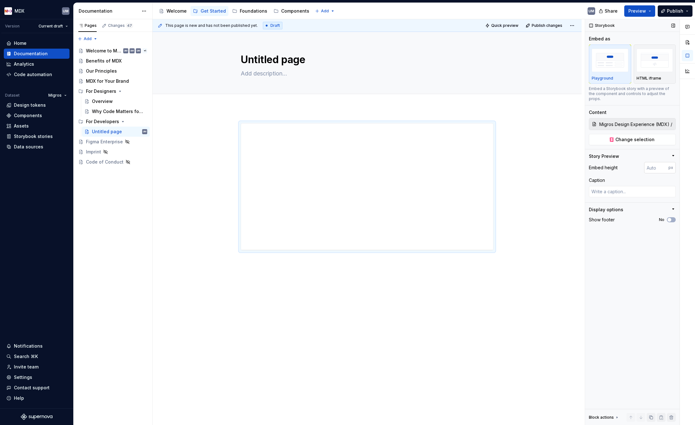
click at [606, 162] on input "number" at bounding box center [657, 167] width 24 height 11
click at [510, 26] on span "Quick preview" at bounding box center [505, 25] width 27 height 5
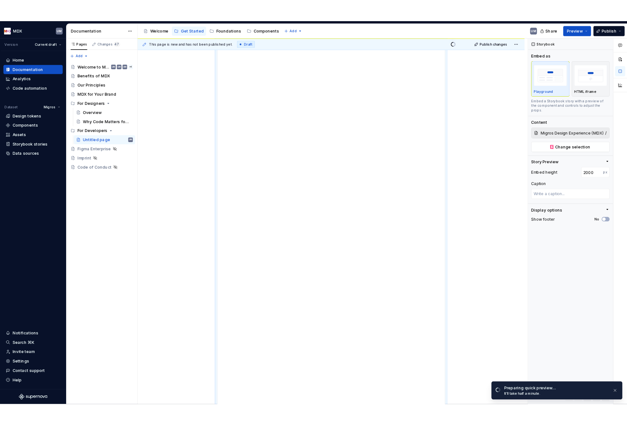
scroll to position [0, 0]
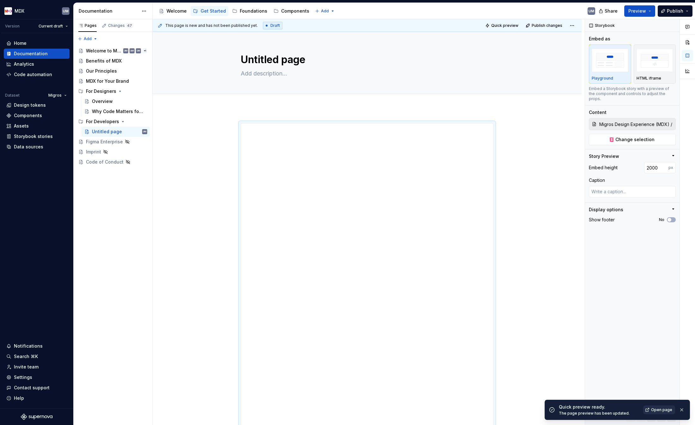
click at [606, 405] on link "Open page" at bounding box center [660, 410] width 32 height 9
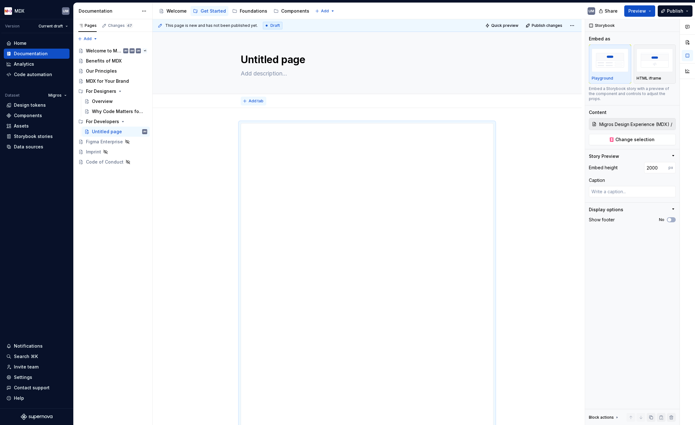
click at [258, 102] on span "Add tab" at bounding box center [256, 101] width 15 height 5
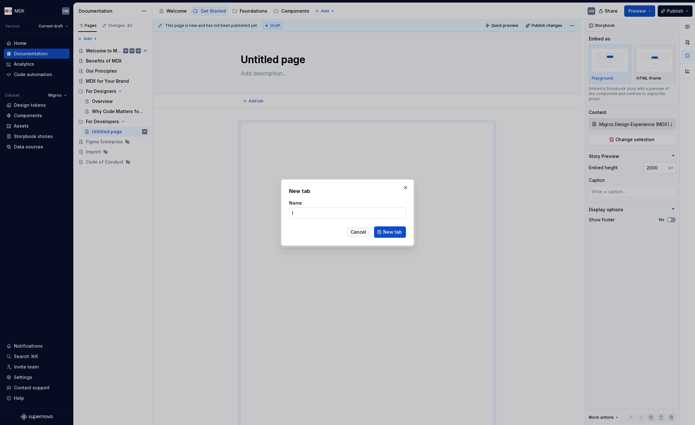
click button "New tab" at bounding box center [390, 232] width 32 height 11
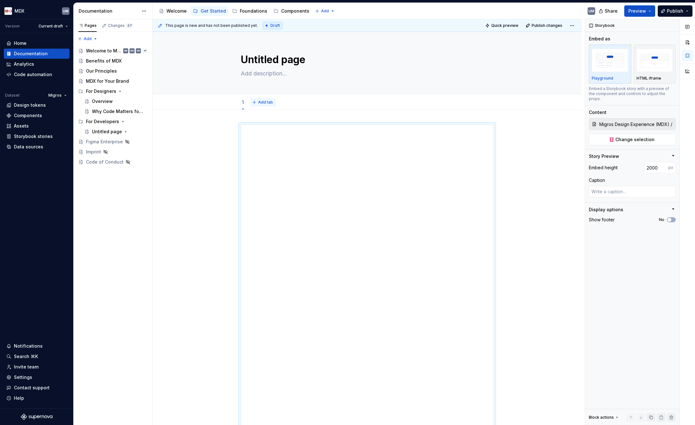
click at [265, 104] on span "Add tab" at bounding box center [265, 102] width 15 height 5
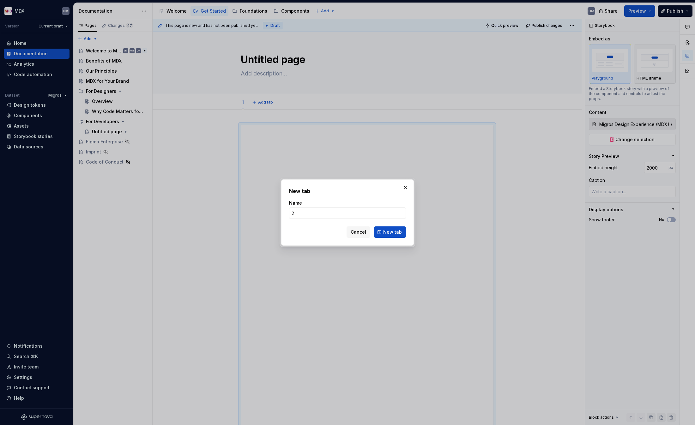
click button "New tab" at bounding box center [390, 232] width 32 height 11
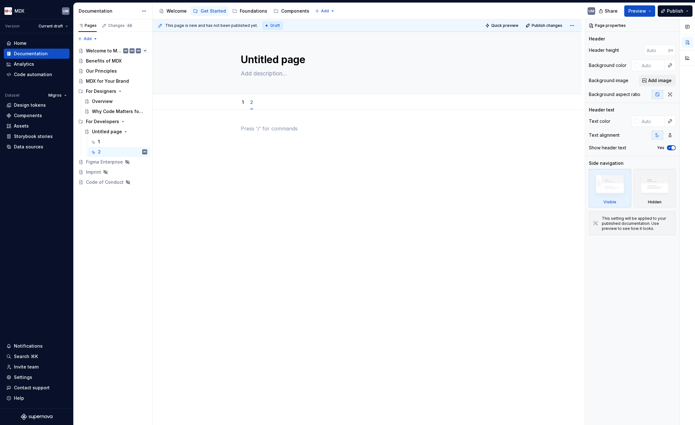
click at [255, 127] on p at bounding box center [367, 129] width 253 height 8
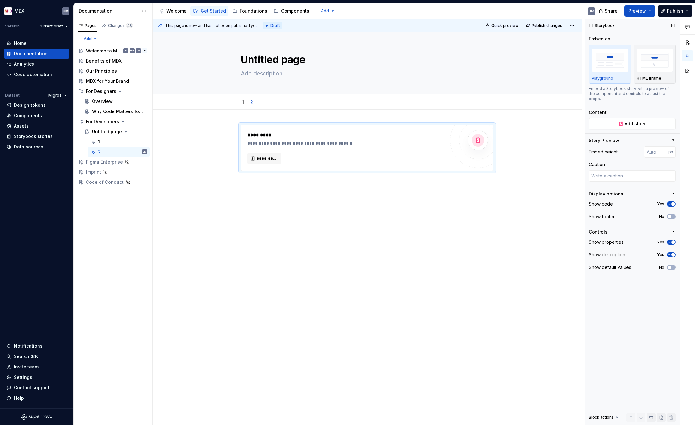
click at [606, 111] on div "Content Add story" at bounding box center [632, 119] width 87 height 20
click at [289, 161] on div "*********" at bounding box center [347, 158] width 198 height 11
click at [281, 161] on button "*********" at bounding box center [265, 158] width 34 height 11
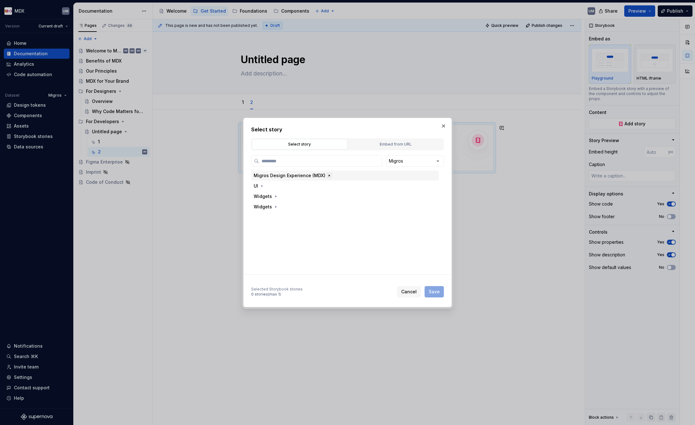
click at [330, 176] on button "button" at bounding box center [329, 176] width 6 height 6
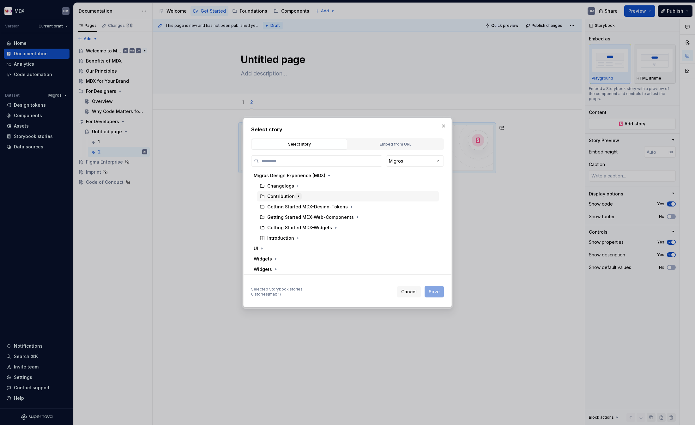
click at [296, 197] on button "button" at bounding box center [299, 196] width 6 height 6
click at [332, 218] on icon "button" at bounding box center [333, 217] width 5 height 5
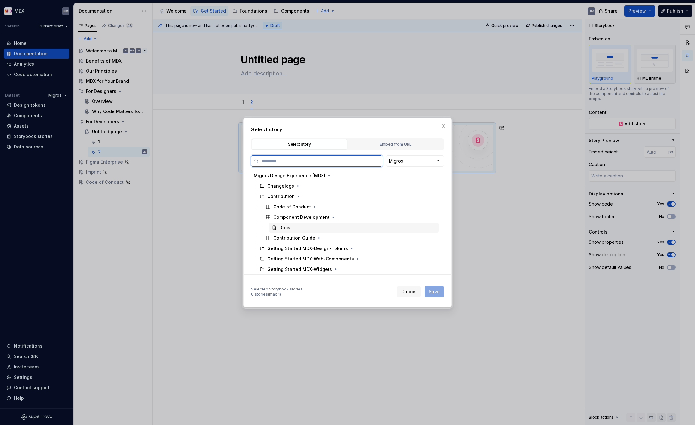
click at [293, 229] on div "Docs" at bounding box center [354, 228] width 170 height 10
click at [437, 290] on span "Save" at bounding box center [434, 292] width 11 height 6
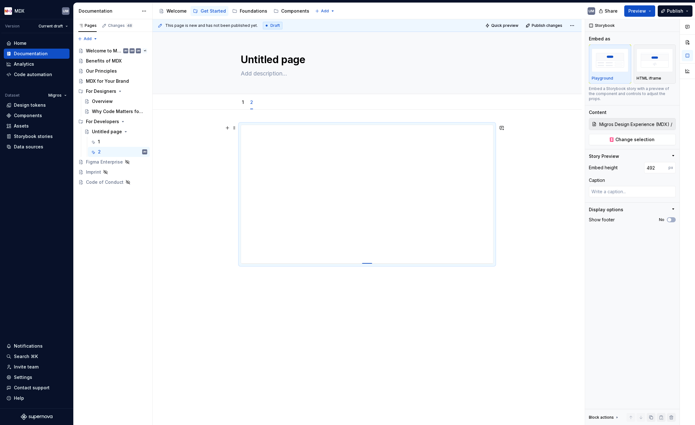
drag, startPoint x: 366, startPoint y: 252, endPoint x: 366, endPoint y: 281, distance: 29.1
click at [366, 265] on div at bounding box center [367, 263] width 10 height 1
click at [515, 24] on span "Quick preview" at bounding box center [505, 25] width 27 height 5
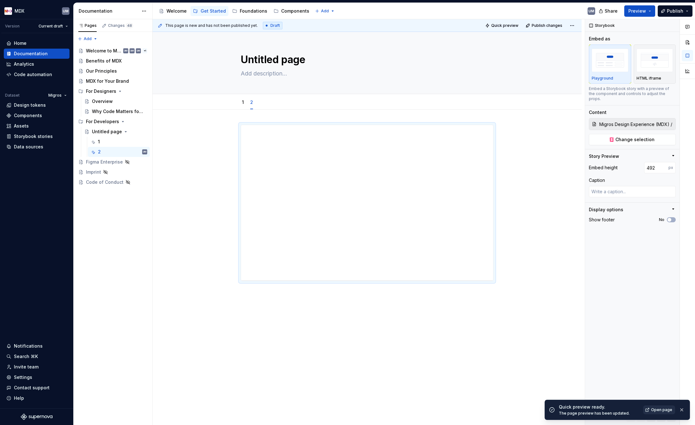
click at [606, 405] on span "Open page" at bounding box center [661, 410] width 21 height 5
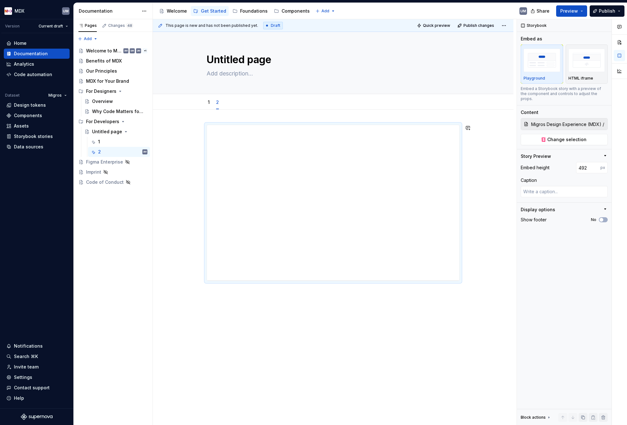
click at [240, 318] on div "This page is new and has not been published yet. Draft Quick preview Publish ch…" at bounding box center [335, 222] width 364 height 407
click at [240, 318] on div at bounding box center [333, 263] width 360 height 307
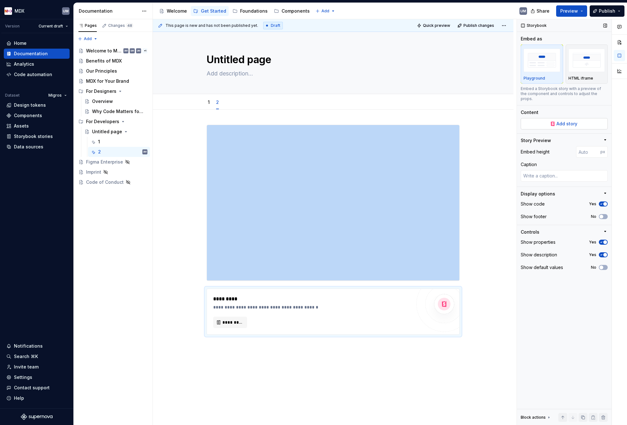
click at [566, 118] on div "Add story" at bounding box center [563, 123] width 87 height 11
click at [560, 121] on span "Add story" at bounding box center [566, 124] width 21 height 6
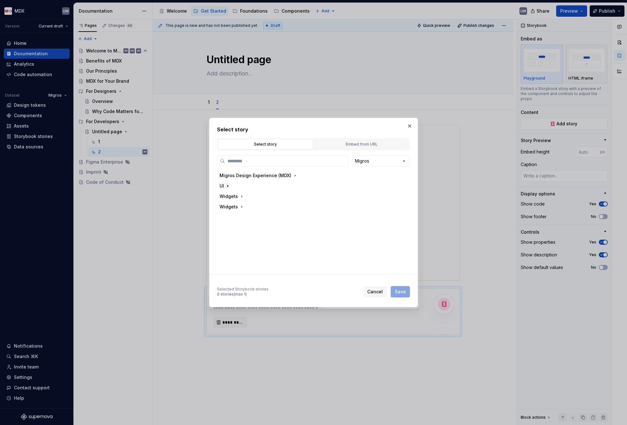
click at [226, 185] on icon "button" at bounding box center [227, 186] width 5 height 5
click at [259, 197] on icon "button" at bounding box center [258, 196] width 5 height 5
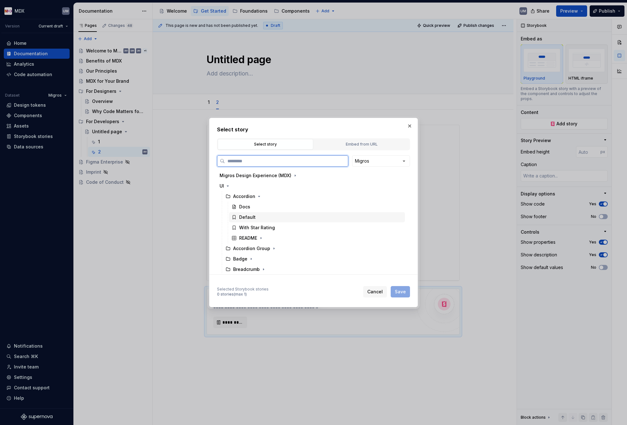
click at [247, 218] on div "Default" at bounding box center [247, 217] width 16 height 6
click at [408, 295] on button "Save" at bounding box center [399, 291] width 19 height 11
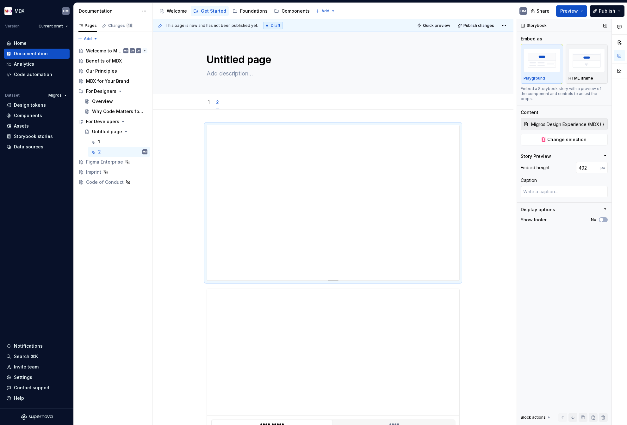
click at [555, 119] on input "Migros Design Experience (MDX) / Contribution / Component Development / Docs" at bounding box center [567, 124] width 79 height 11
click at [561, 137] on span "Change selection" at bounding box center [566, 140] width 39 height 6
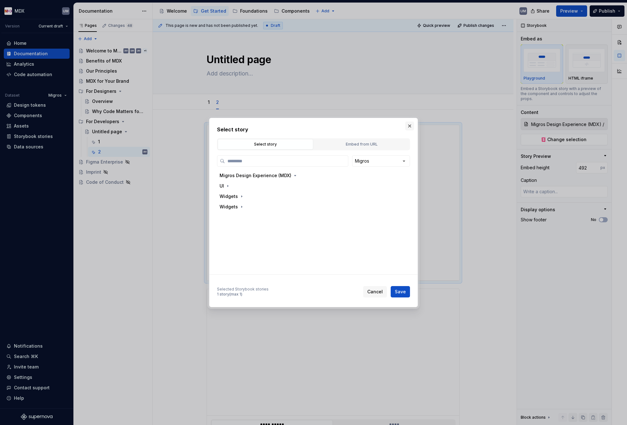
click at [406, 128] on button "button" at bounding box center [409, 126] width 9 height 9
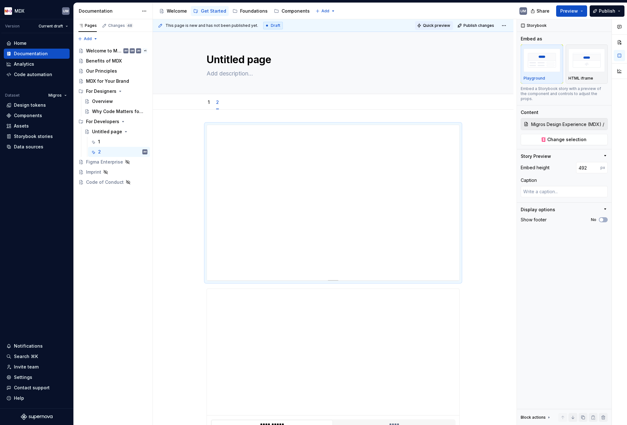
click at [443, 27] on span "Quick preview" at bounding box center [436, 25] width 27 height 5
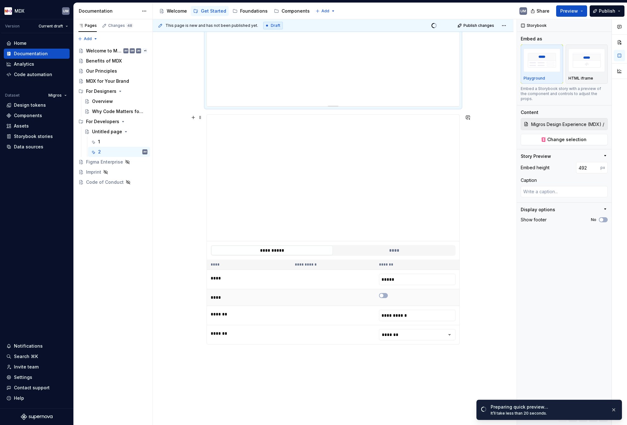
scroll to position [167, 0]
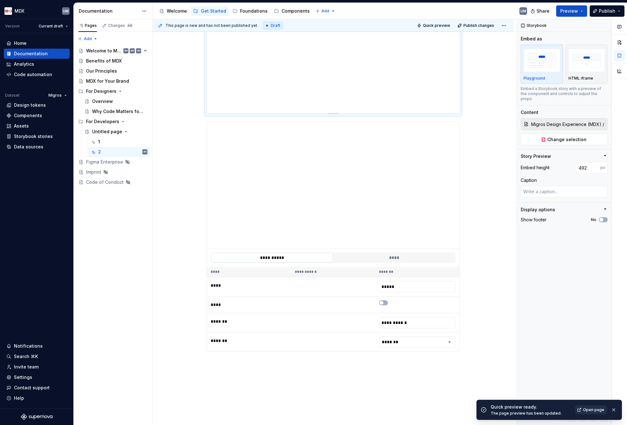
click at [589, 405] on span "Open page" at bounding box center [593, 410] width 21 height 5
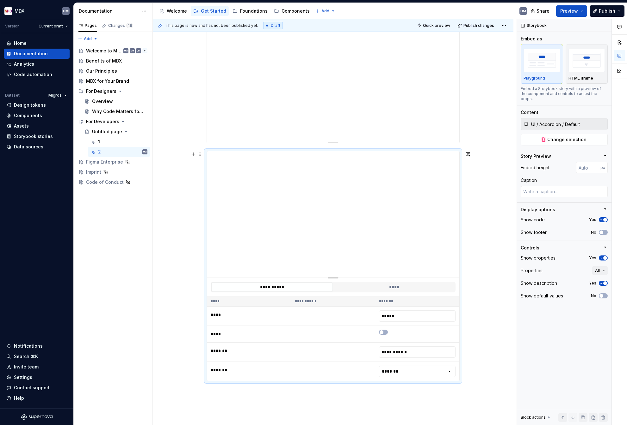
scroll to position [84, 0]
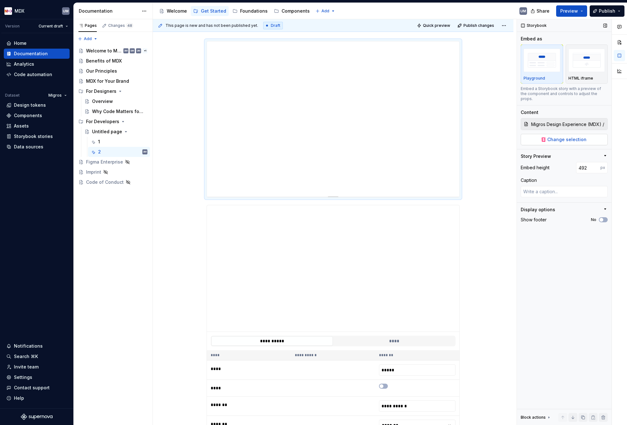
click at [561, 137] on span "Change selection" at bounding box center [566, 140] width 39 height 6
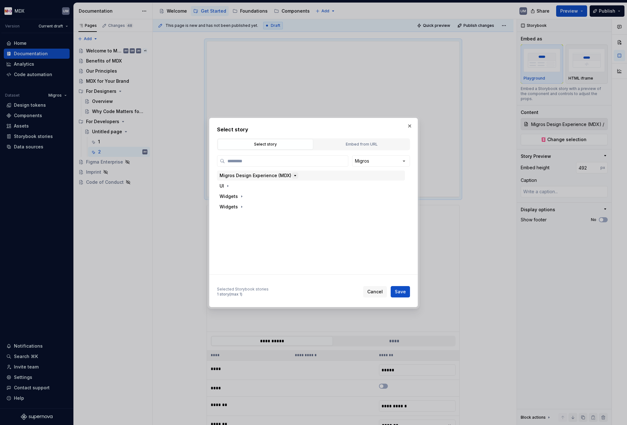
click at [294, 175] on icon "button" at bounding box center [295, 175] width 2 height 1
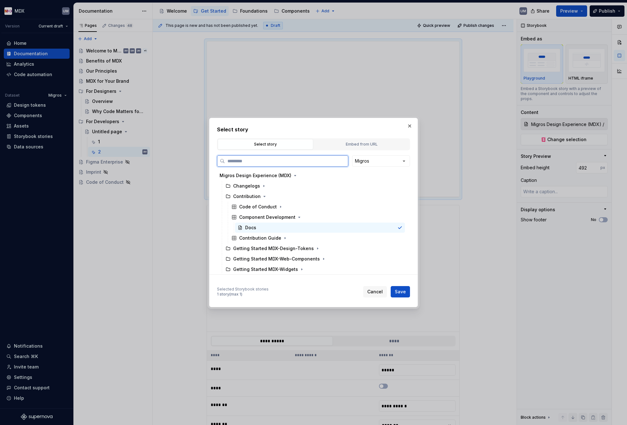
click at [283, 162] on input "search" at bounding box center [286, 161] width 123 height 6
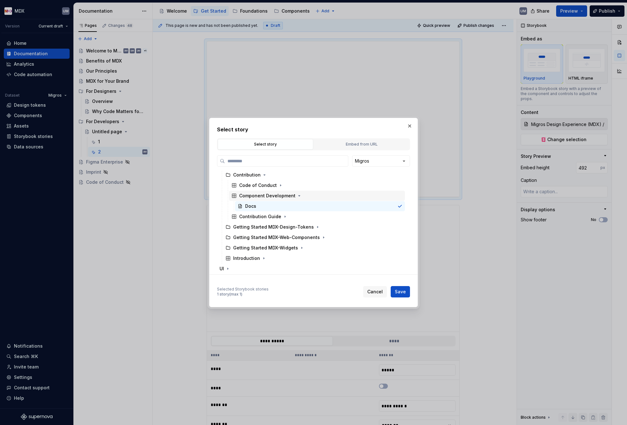
scroll to position [26, 0]
click at [317, 223] on icon "button" at bounding box center [317, 223] width 1 height 2
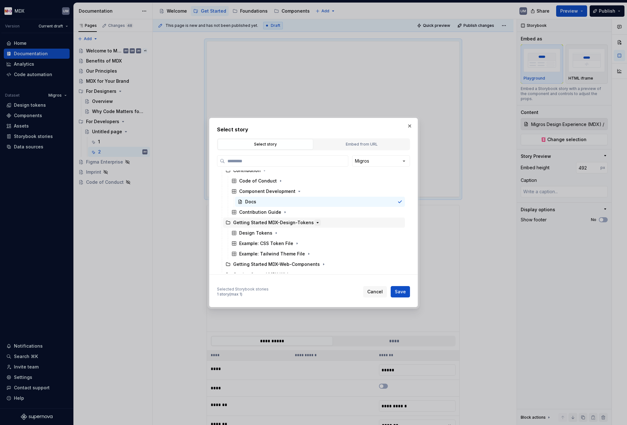
scroll to position [35, 0]
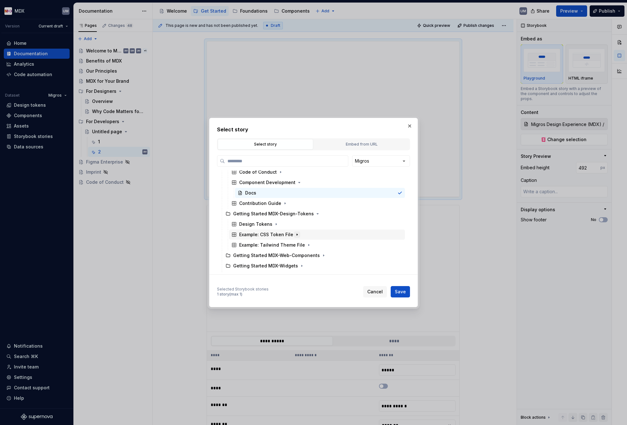
click at [296, 235] on icon "button" at bounding box center [296, 234] width 5 height 5
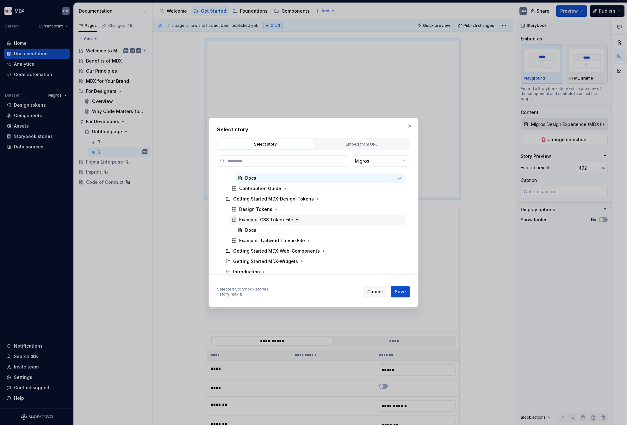
scroll to position [50, 0]
click at [306, 241] on icon "button" at bounding box center [308, 240] width 5 height 5
click at [247, 252] on div "Docs" at bounding box center [250, 251] width 11 height 6
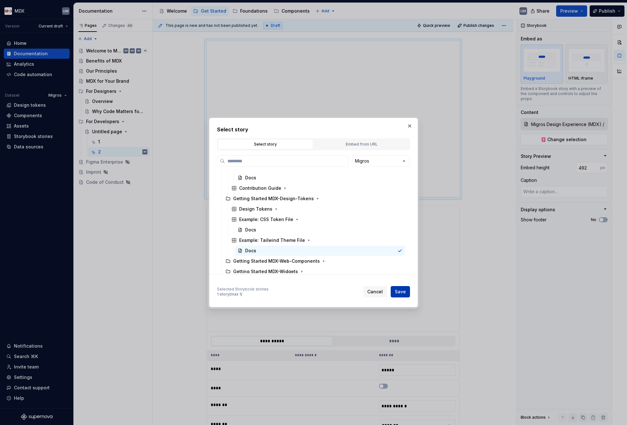
click at [401, 289] on button "Save" at bounding box center [399, 291] width 19 height 11
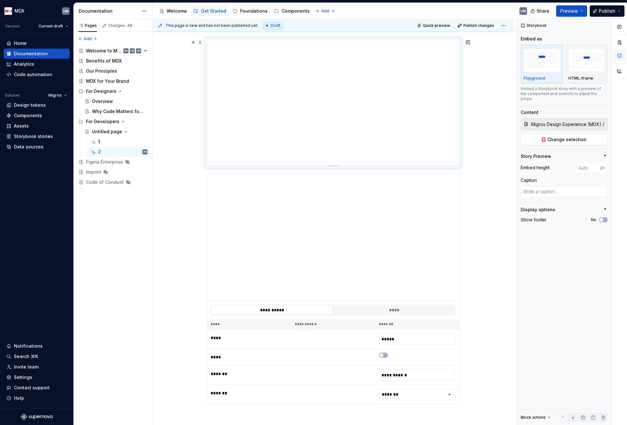
scroll to position [88, 0]
click at [493, 107] on div "**********" at bounding box center [335, 222] width 364 height 407
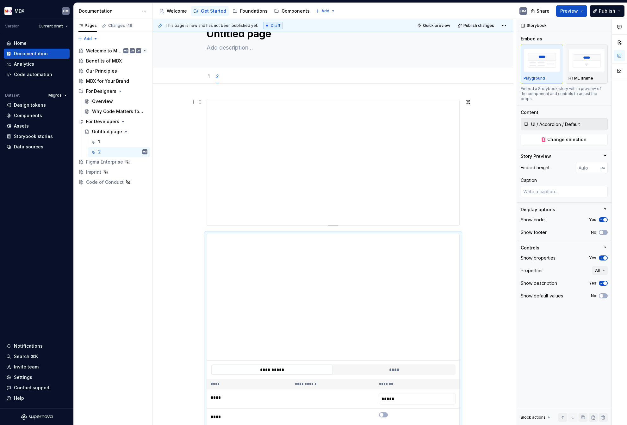
scroll to position [0, 0]
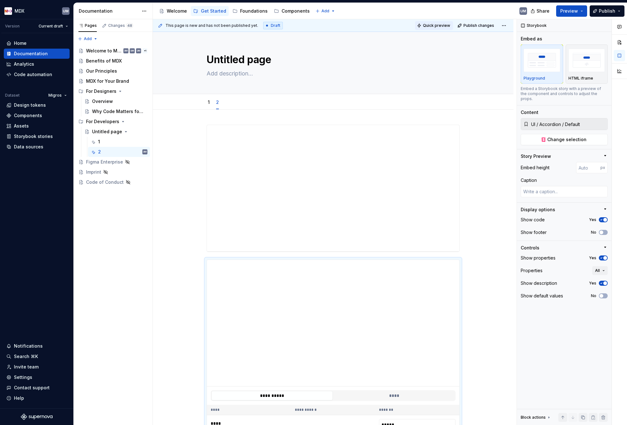
click at [443, 26] on span "Quick preview" at bounding box center [436, 25] width 27 height 5
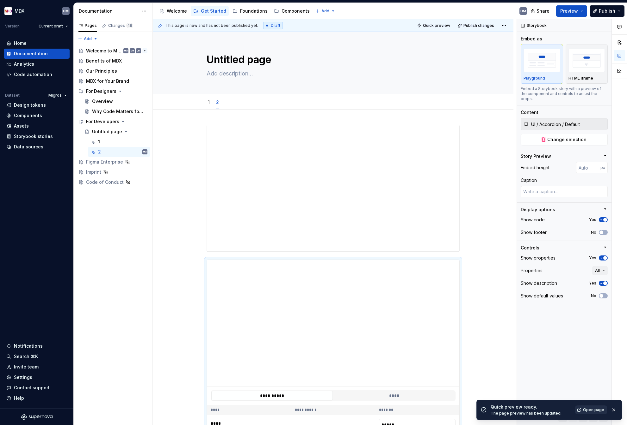
click at [591, 405] on span "Open page" at bounding box center [593, 410] width 21 height 5
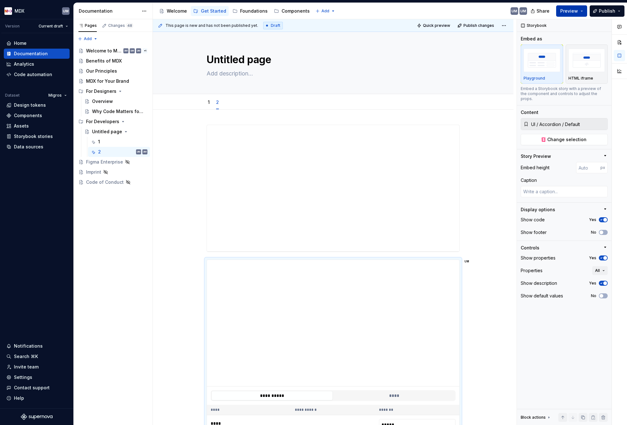
click at [583, 12] on button "Preview" at bounding box center [571, 10] width 31 height 11
click at [492, 149] on div "**********" at bounding box center [333, 368] width 360 height 516
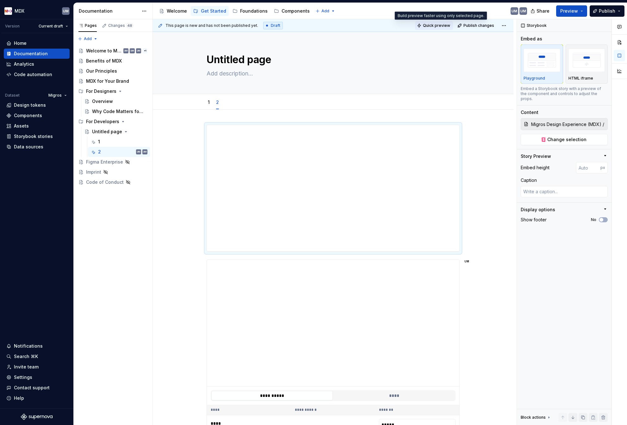
click at [435, 26] on span "Quick preview" at bounding box center [436, 25] width 27 height 5
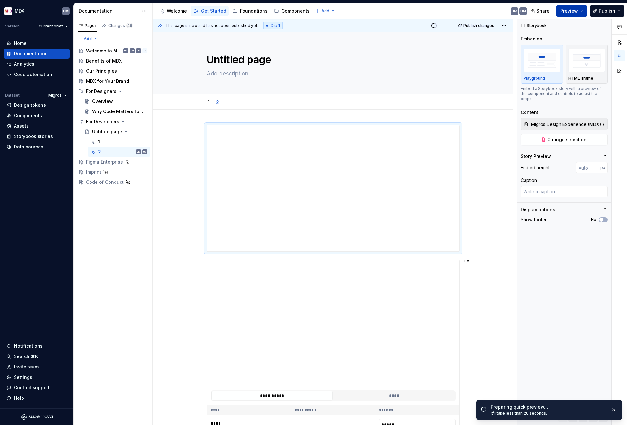
click at [584, 11] on button "Preview" at bounding box center [571, 10] width 31 height 11
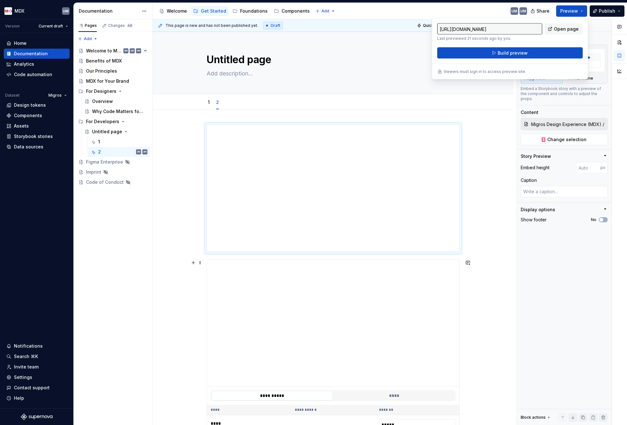
click at [477, 313] on div "**********" at bounding box center [333, 368] width 360 height 516
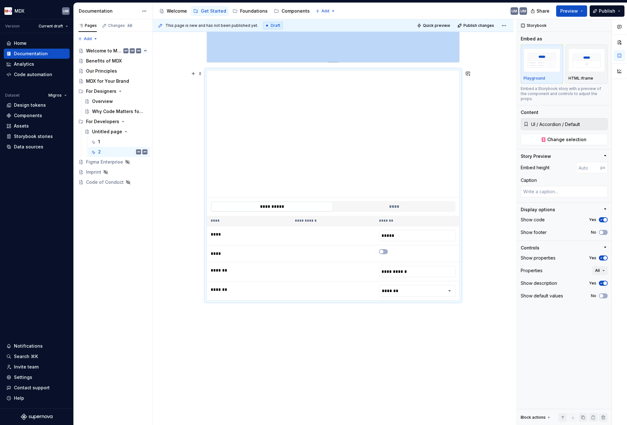
scroll to position [194, 0]
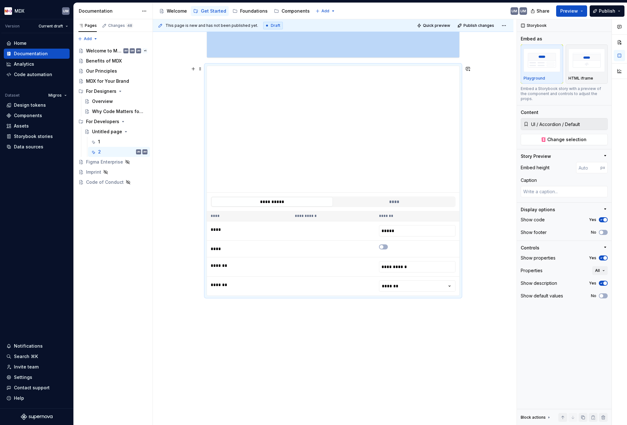
click at [191, 231] on div "**********" at bounding box center [333, 174] width 360 height 516
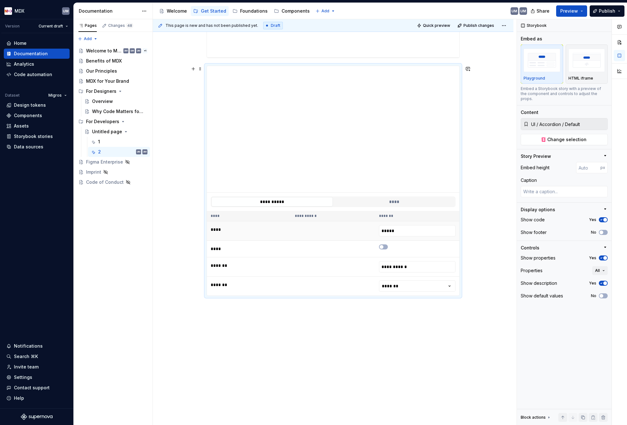
click at [327, 234] on td at bounding box center [333, 231] width 84 height 19
click at [564, 187] on textarea at bounding box center [563, 191] width 87 height 11
click at [545, 186] on textarea at bounding box center [563, 191] width 87 height 11
click at [540, 186] on textarea at bounding box center [563, 191] width 87 height 11
drag, startPoint x: 528, startPoint y: 175, endPoint x: 547, endPoint y: 183, distance: 19.8
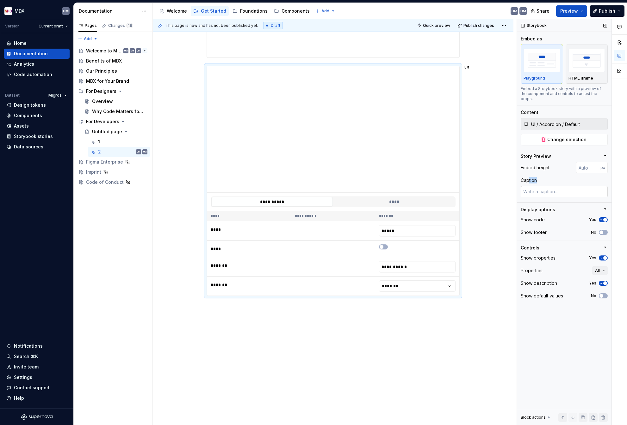
click at [547, 183] on div "Caption" at bounding box center [563, 187] width 87 height 21
click at [547, 186] on textarea at bounding box center [563, 191] width 87 height 11
click at [498, 184] on div "**********" at bounding box center [333, 174] width 360 height 516
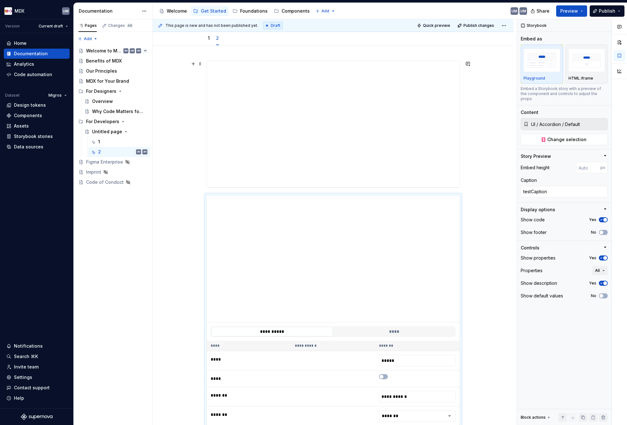
scroll to position [48, 0]
click at [439, 23] on span "Quick preview" at bounding box center [436, 25] width 27 height 5
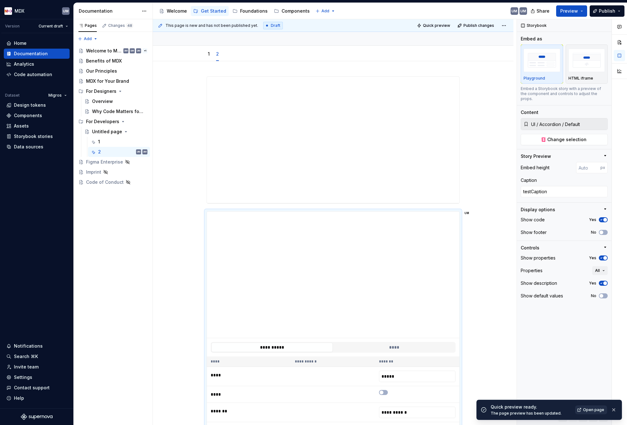
click at [587, 405] on span "Open page" at bounding box center [593, 410] width 21 height 5
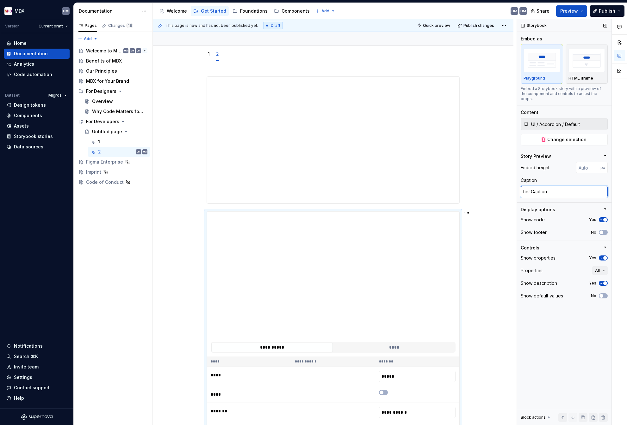
click at [553, 186] on textarea "testCaption" at bounding box center [563, 191] width 87 height 11
click at [496, 231] on div "**********" at bounding box center [335, 222] width 364 height 407
click at [602, 266] on button "All" at bounding box center [599, 270] width 15 height 9
click at [539, 280] on div "Show description" at bounding box center [538, 283] width 36 height 6
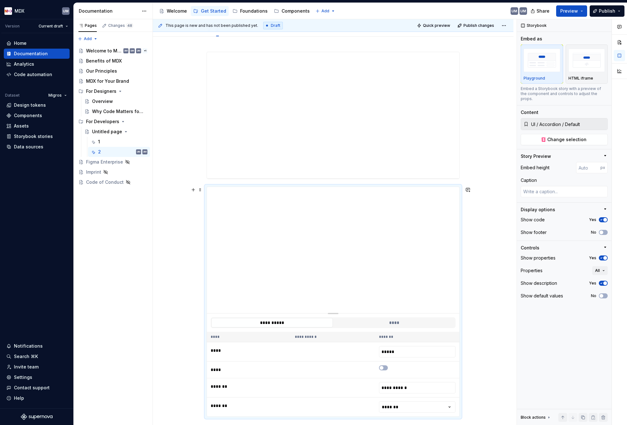
scroll to position [77, 0]
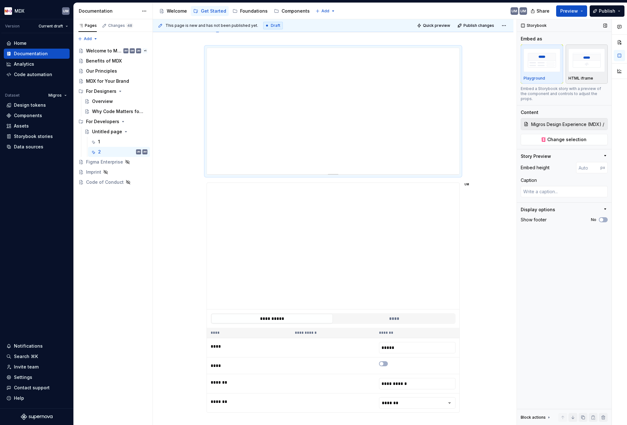
click at [584, 67] on img "button" at bounding box center [586, 60] width 37 height 23
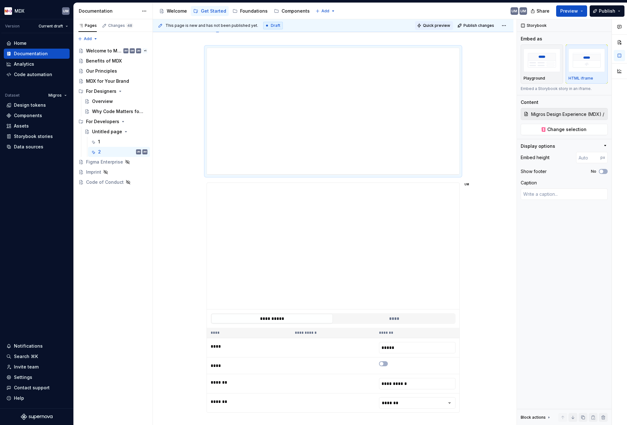
click at [432, 26] on span "Quick preview" at bounding box center [436, 25] width 27 height 5
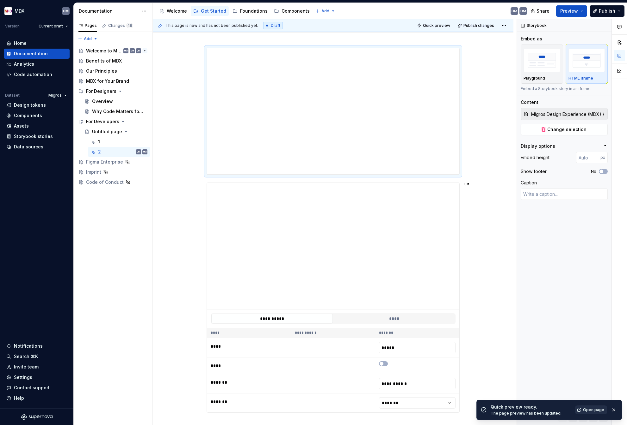
click at [592, 405] on span "Open page" at bounding box center [593, 410] width 21 height 5
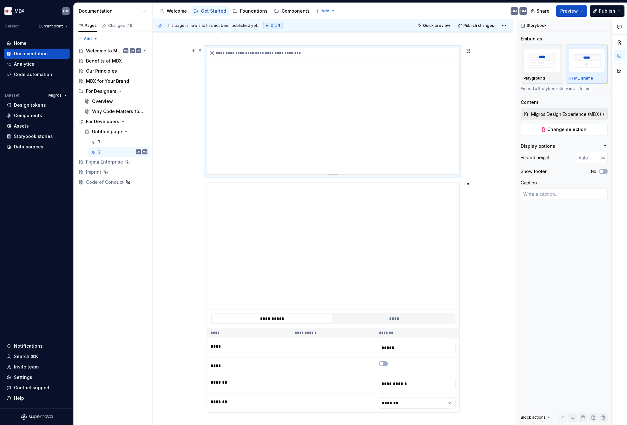
click at [448, 120] on div "**********" at bounding box center [333, 111] width 252 height 126
click at [480, 118] on div "**********" at bounding box center [333, 291] width 360 height 516
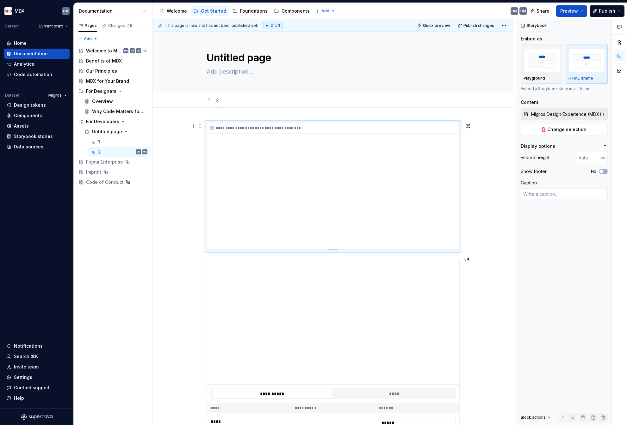
scroll to position [0, 0]
drag, startPoint x: 248, startPoint y: 156, endPoint x: 329, endPoint y: 155, distance: 81.6
click at [329, 155] on div "**********" at bounding box center [333, 188] width 252 height 126
click at [541, 158] on div "Embed height" at bounding box center [534, 158] width 29 height 6
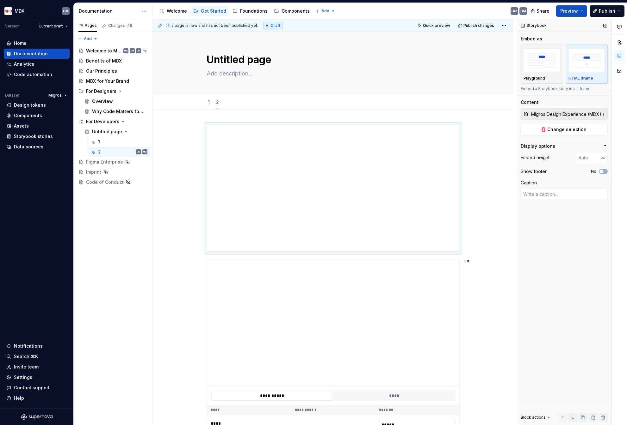
click at [605, 145] on icon "button" at bounding box center [605, 145] width 2 height 1
click at [605, 145] on icon "button" at bounding box center [604, 145] width 5 height 5
click at [603, 173] on icon "button" at bounding box center [600, 172] width 5 height 4
click at [604, 172] on span "button" at bounding box center [605, 172] width 4 height 4
click at [336, 185] on div "**********" at bounding box center [333, 188] width 252 height 126
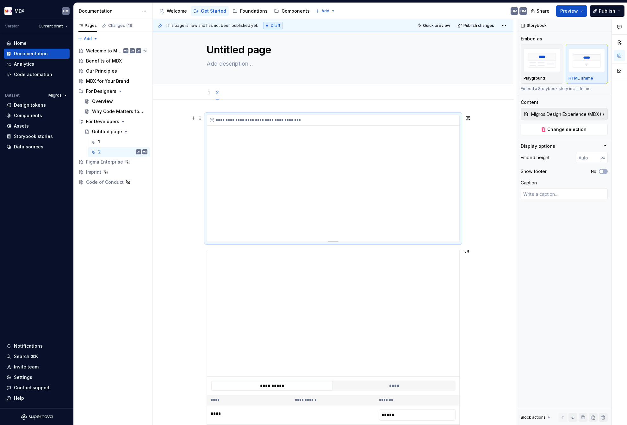
scroll to position [10, 0]
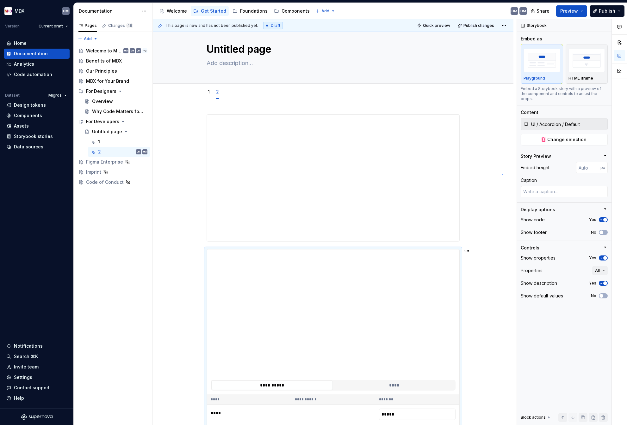
click at [501, 174] on div "**********" at bounding box center [335, 222] width 364 height 407
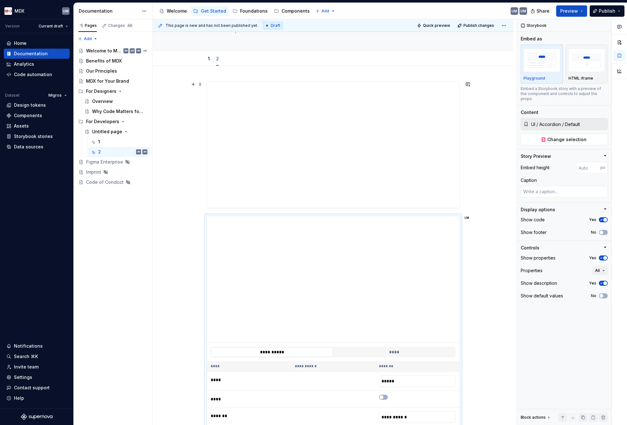
scroll to position [44, 0]
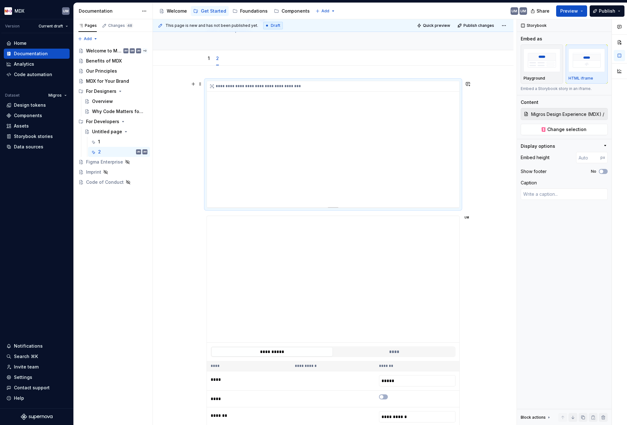
click at [211, 121] on div "**********" at bounding box center [333, 144] width 252 height 126
click at [193, 156] on div "**********" at bounding box center [333, 324] width 360 height 516
click at [216, 138] on div "**********" at bounding box center [333, 144] width 252 height 126
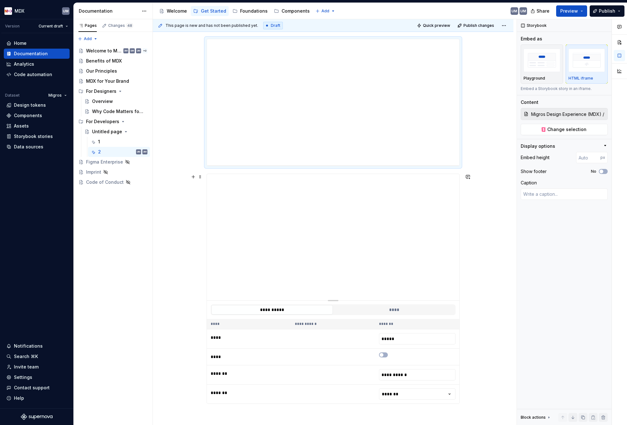
scroll to position [94, 0]
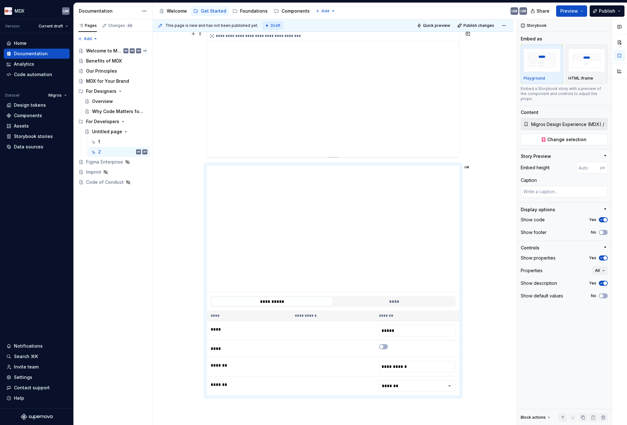
click at [423, 82] on div "**********" at bounding box center [333, 94] width 252 height 126
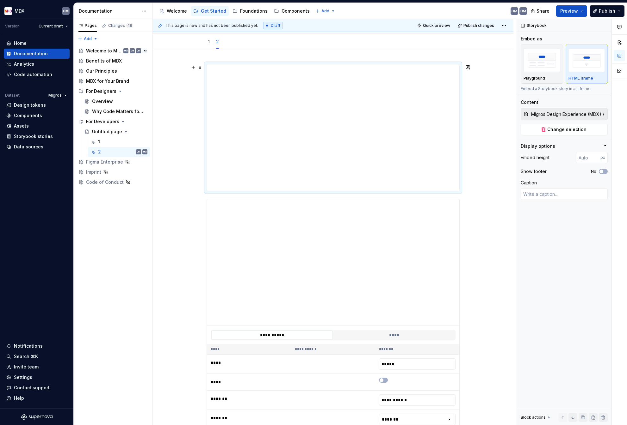
scroll to position [0, 0]
